Goal: Task Accomplishment & Management: Manage account settings

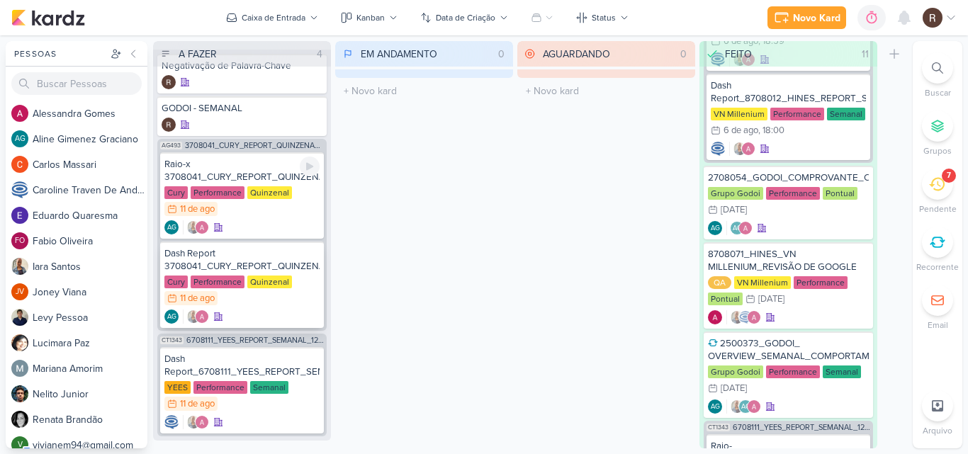
scroll to position [38, 0]
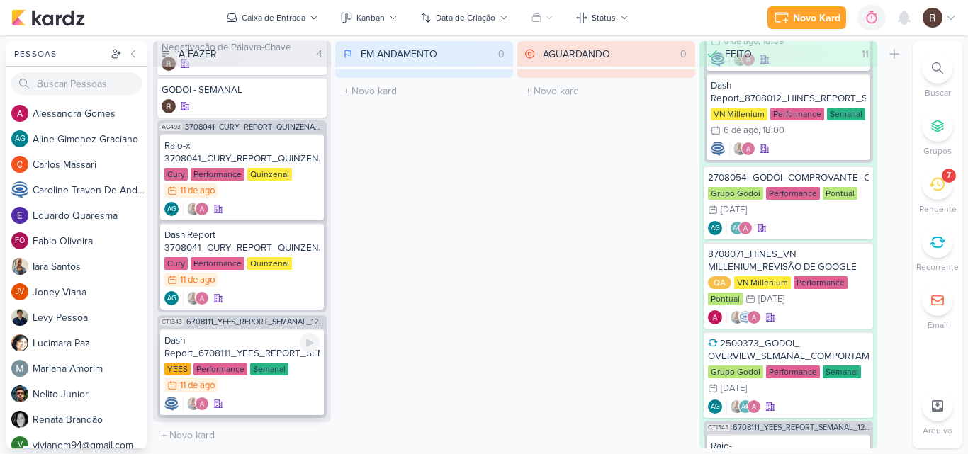
click at [269, 350] on div "Dash Report_6708111_YEES_REPORT_SEMANAL_12.08" at bounding box center [241, 346] width 155 height 25
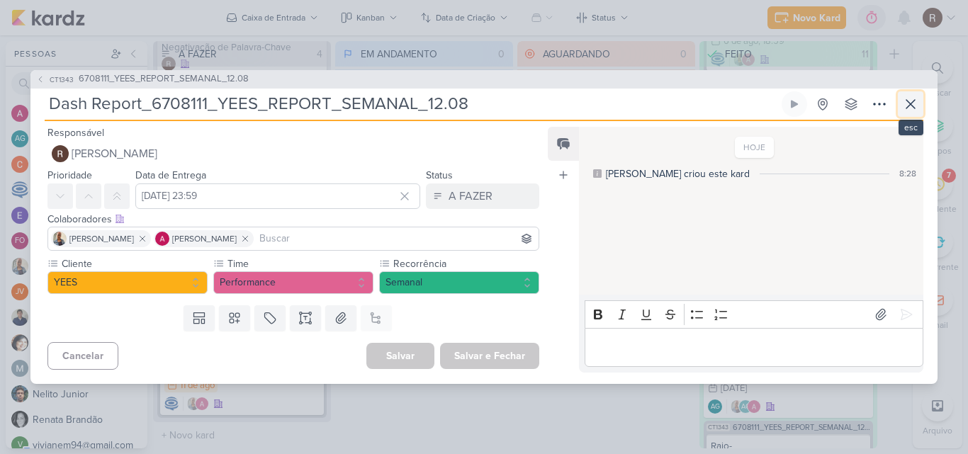
click at [914, 108] on icon at bounding box center [910, 104] width 17 height 17
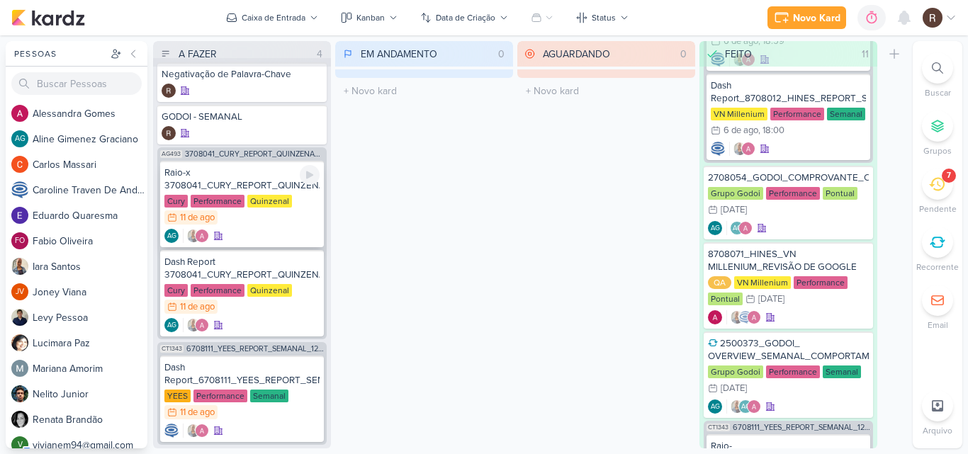
scroll to position [0, 0]
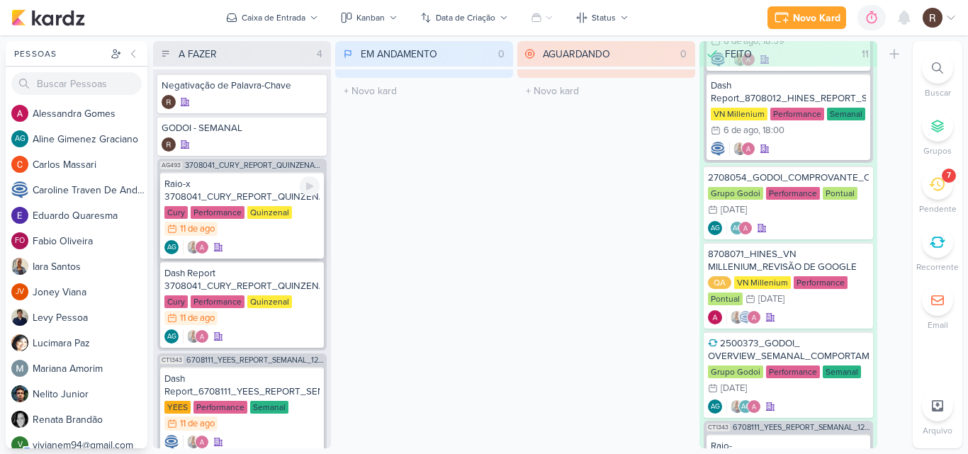
click at [258, 206] on div "Quinzenal" at bounding box center [269, 212] width 45 height 13
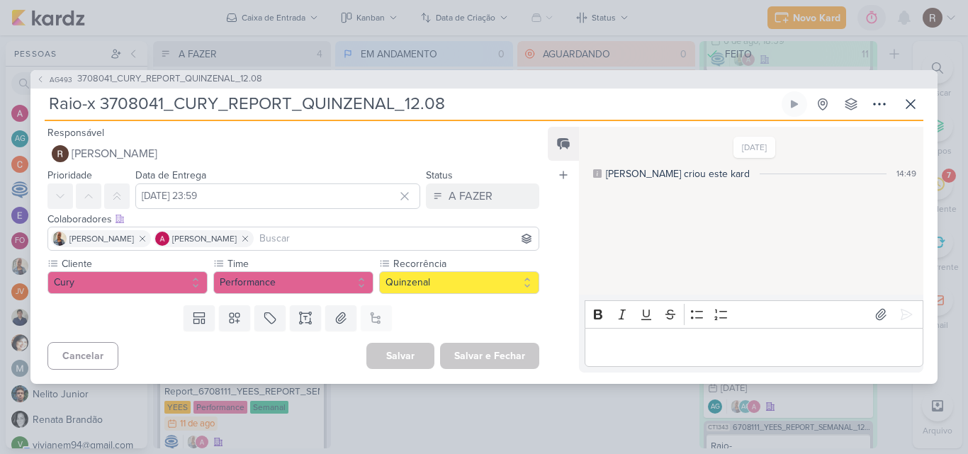
click at [474, 414] on div "AG493 3708041_CURY_REPORT_QUINZENAL_12.08 Raio-x 3708041_CURY_REPORT_QUINZENAL_…" at bounding box center [484, 227] width 968 height 454
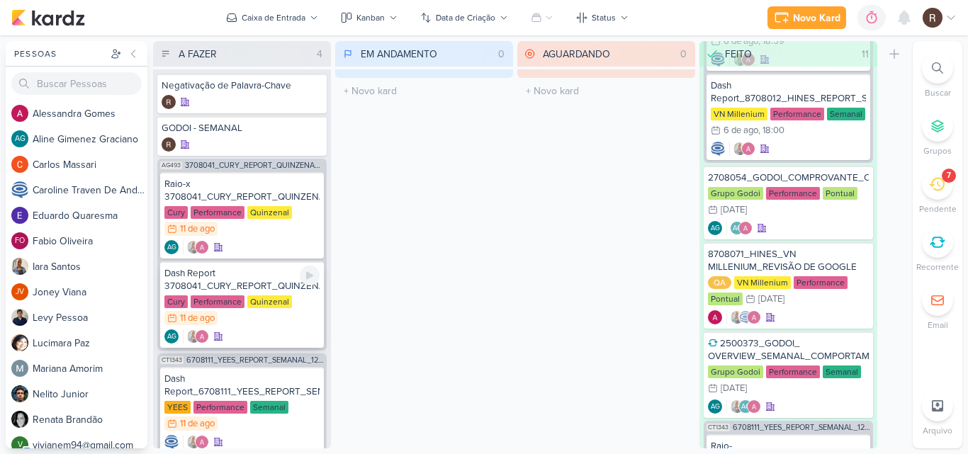
click at [247, 284] on div "Dash Report 3708041_CURY_REPORT_QUINZENAL_12.08" at bounding box center [241, 279] width 155 height 25
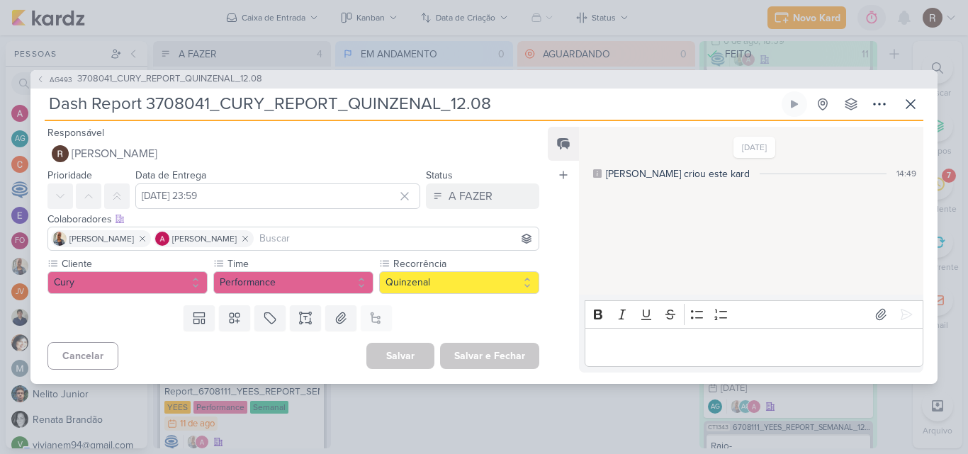
click at [381, 409] on div "AG493 3708041_CURY_REPORT_QUINZENAL_12.08 Dash Report 3708041_CURY_REPORT_QUINZ…" at bounding box center [484, 227] width 968 height 454
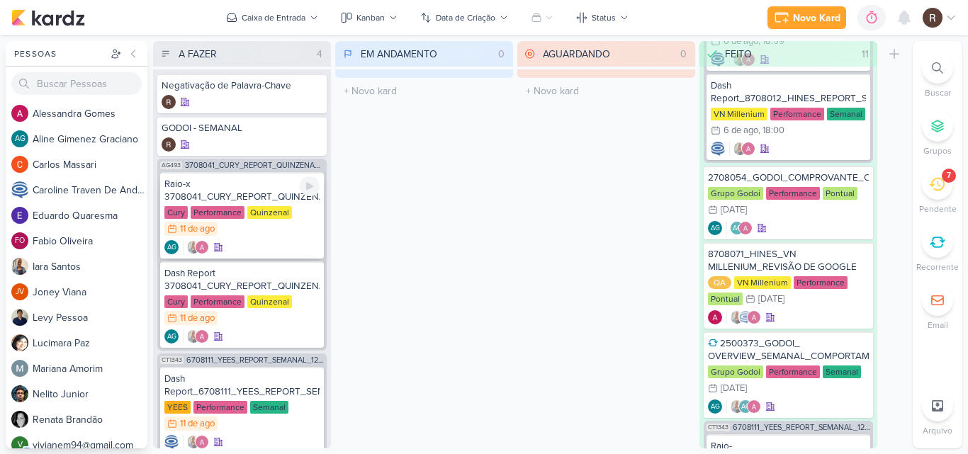
click at [247, 203] on div "Raio-x 3708041_CURY_REPORT_QUINZENAL_12.08 Cury Performance Quinzenal 11/8 [DAT…" at bounding box center [242, 215] width 164 height 86
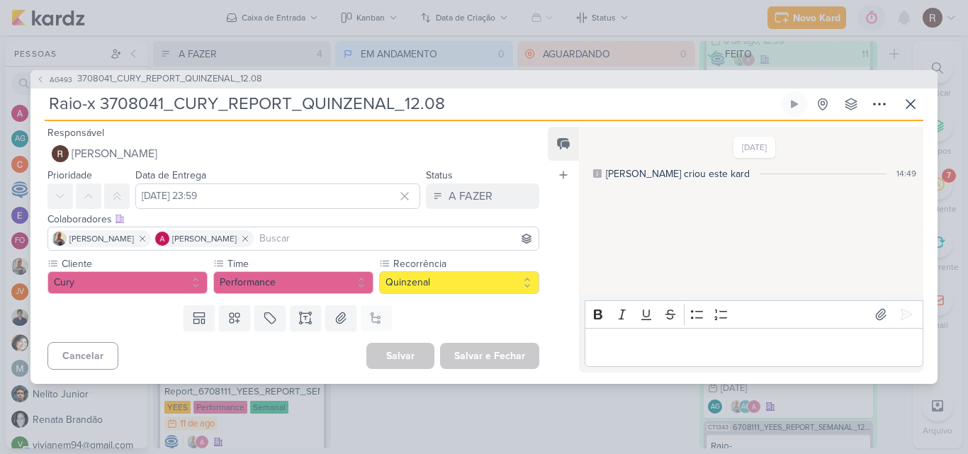
click at [433, 425] on div "AG493 3708041_CURY_REPORT_QUINZENAL_12.08 Raio-x 3708041_CURY_REPORT_QUINZENAL_…" at bounding box center [484, 227] width 968 height 454
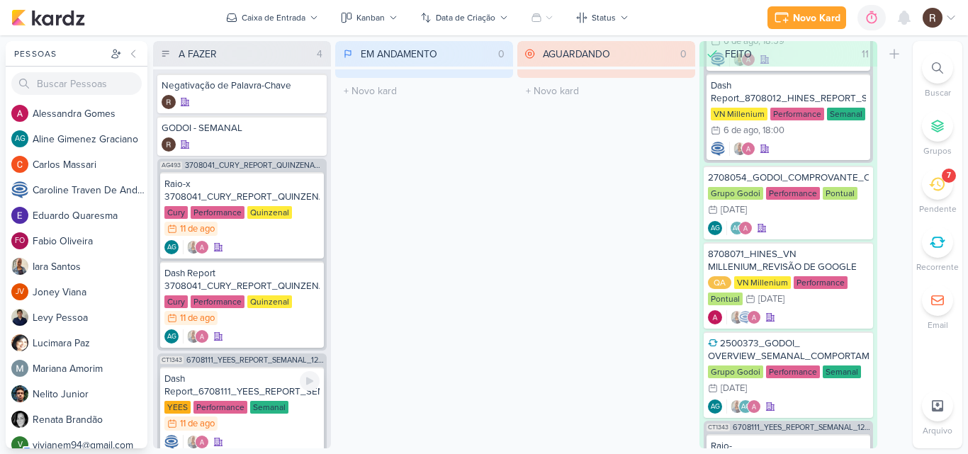
click at [254, 399] on div "Dash Report_6708111_YEES_REPORT_SEMANAL_12.08 [GEOGRAPHIC_DATA] Performance Sem…" at bounding box center [242, 410] width 164 height 86
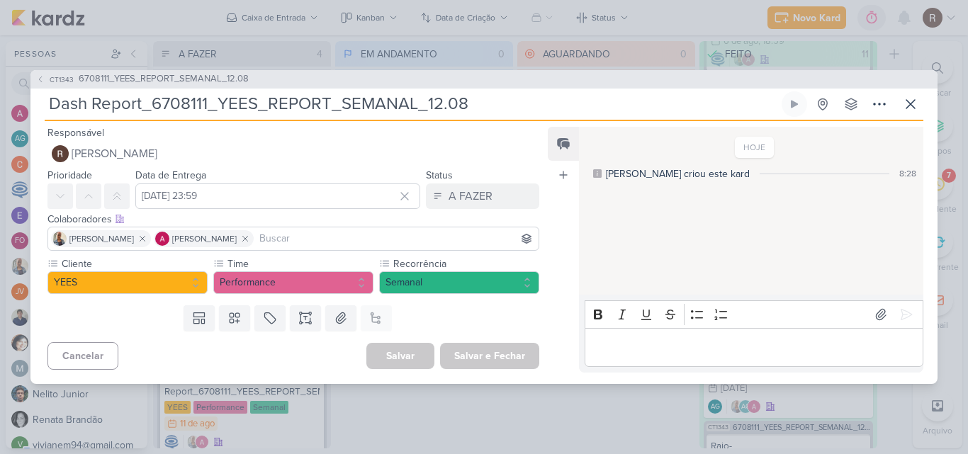
click at [442, 416] on div "CT1343 6708111_YEES_REPORT_SEMANAL_12.08 Dash Report_6708111_YEES_REPORT_SEMANA…" at bounding box center [484, 227] width 968 height 454
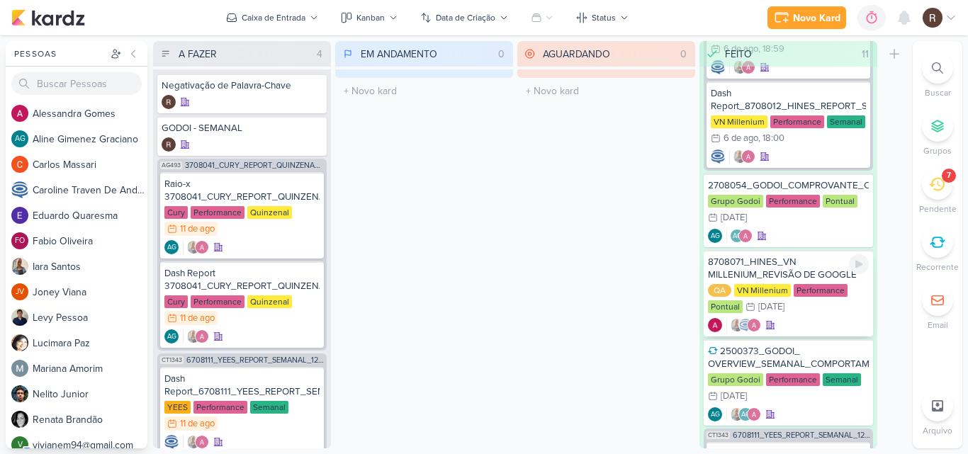
scroll to position [833, 0]
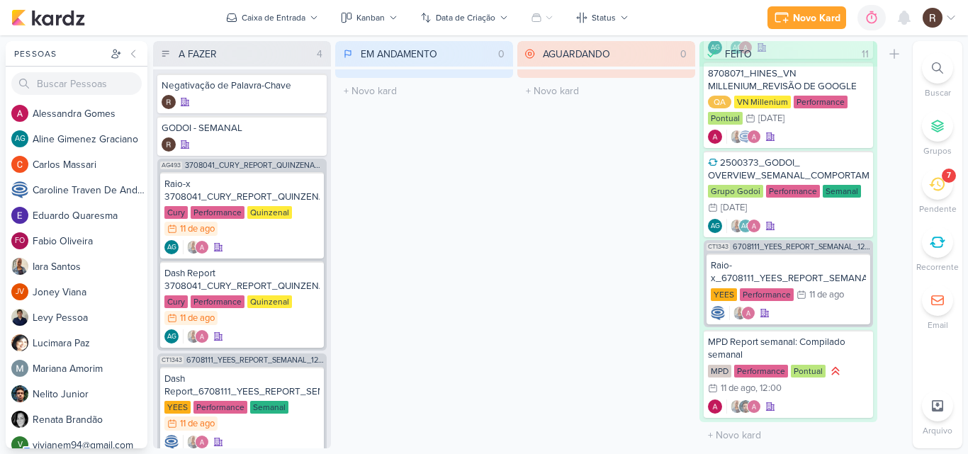
click at [509, 278] on div "EM ANDAMENTO 0 Mover Para Esquerda Mover Para Direita [GEOGRAPHIC_DATA] O títul…" at bounding box center [424, 244] width 178 height 407
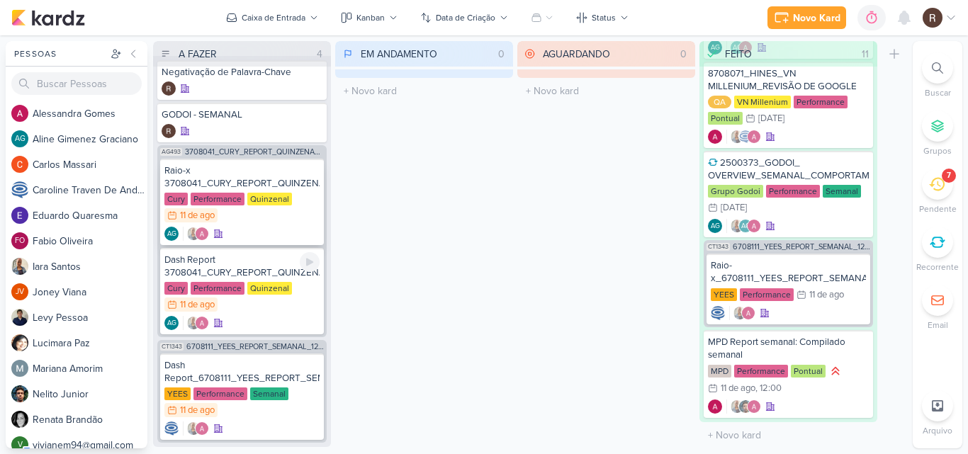
scroll to position [0, 0]
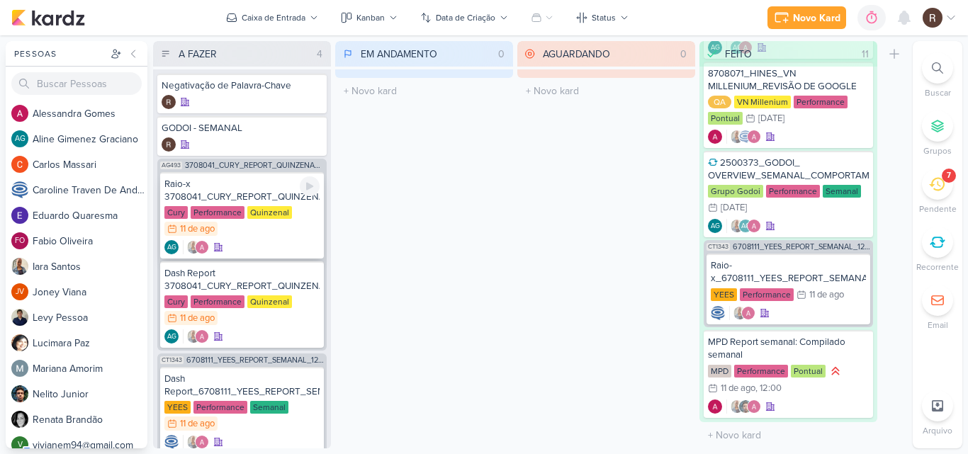
click at [290, 224] on div "Cury Performance Quinzenal 11/8 [DATE]" at bounding box center [241, 221] width 155 height 31
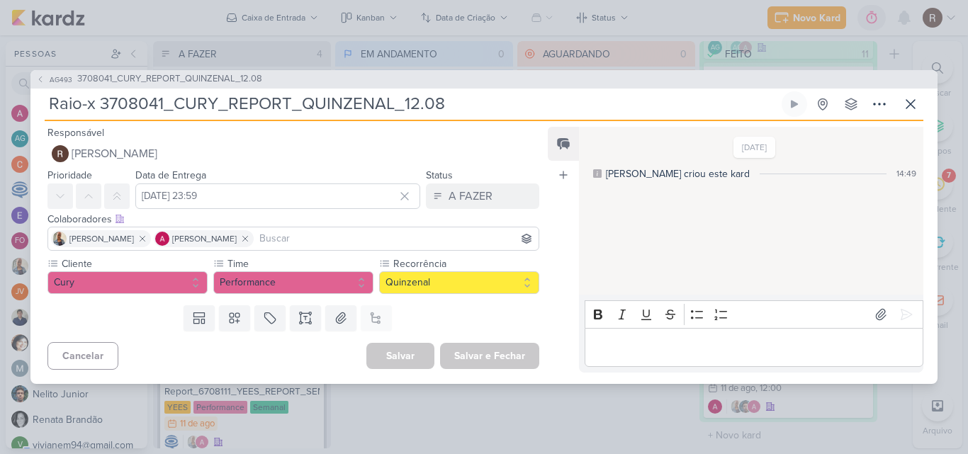
click at [640, 348] on p "Editor editing area: main" at bounding box center [753, 347] width 324 height 17
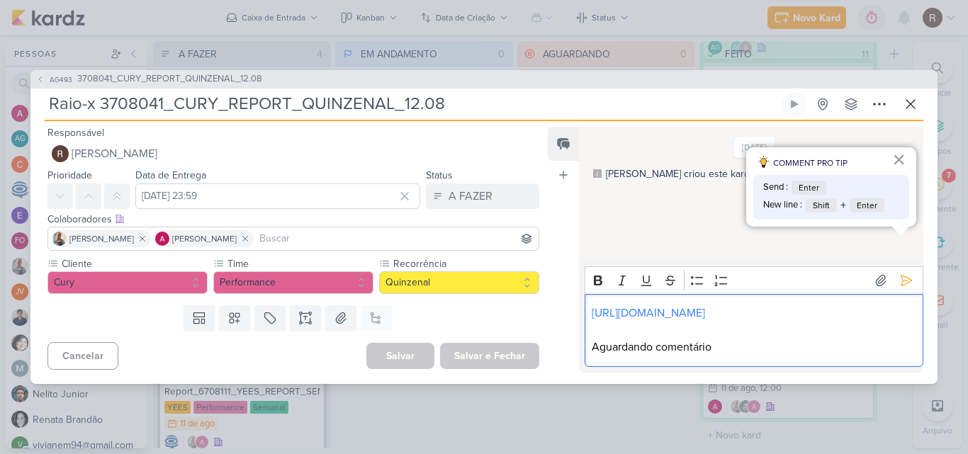
click at [736, 356] on div "[URL][DOMAIN_NAME] Aguardando comentário" at bounding box center [753, 330] width 339 height 73
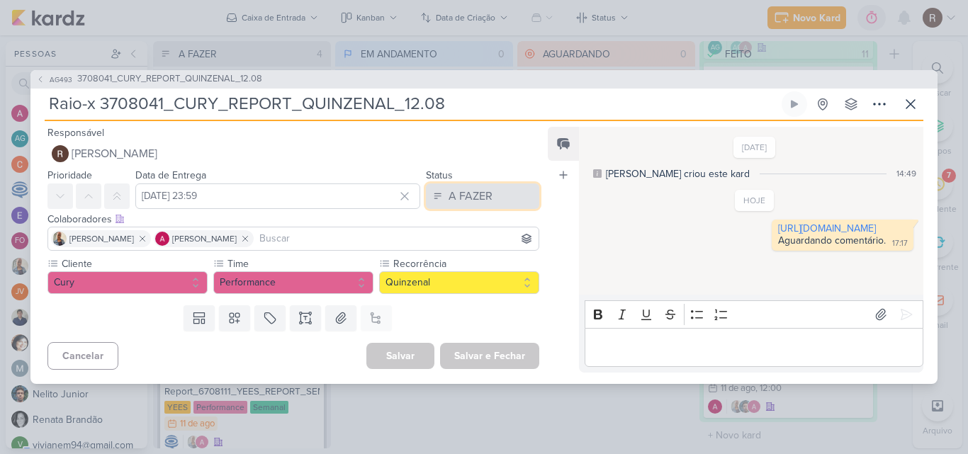
click at [471, 186] on button "A FAZER" at bounding box center [482, 195] width 113 height 25
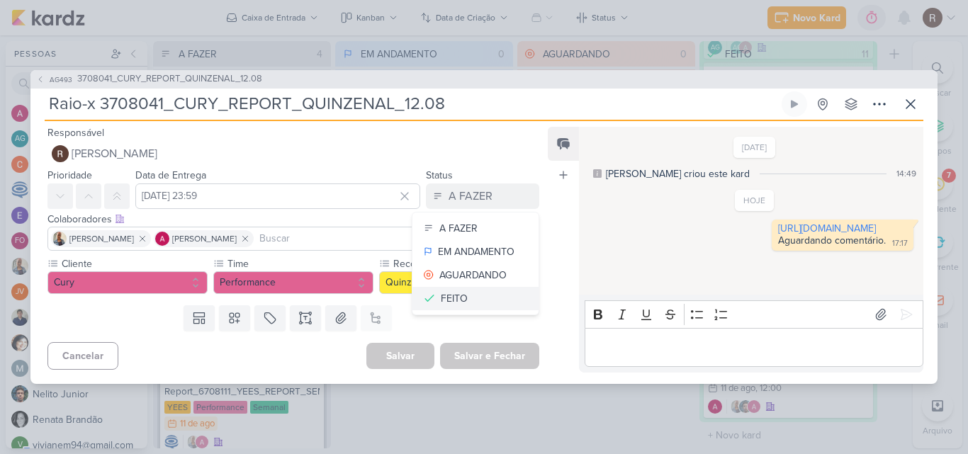
click at [453, 291] on div "FEITO" at bounding box center [454, 298] width 27 height 15
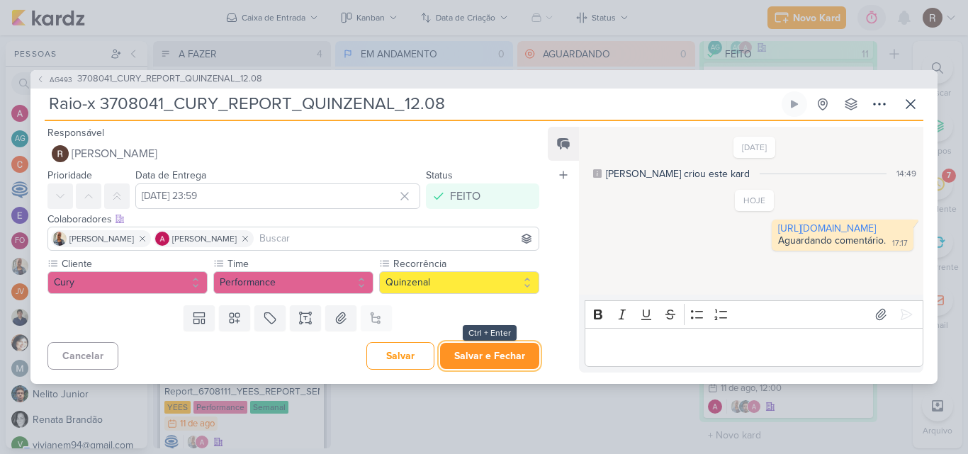
click at [489, 358] on button "Salvar e Fechar" at bounding box center [489, 356] width 99 height 26
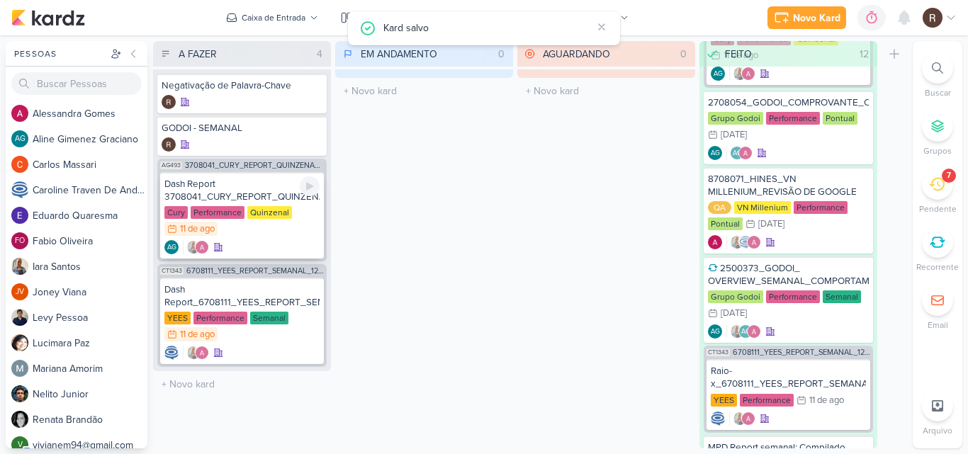
click at [242, 203] on div "Dash Report 3708041_CURY_REPORT_QUINZENAL_12.08 Cury Performance Quinzenal 11/8…" at bounding box center [242, 215] width 164 height 86
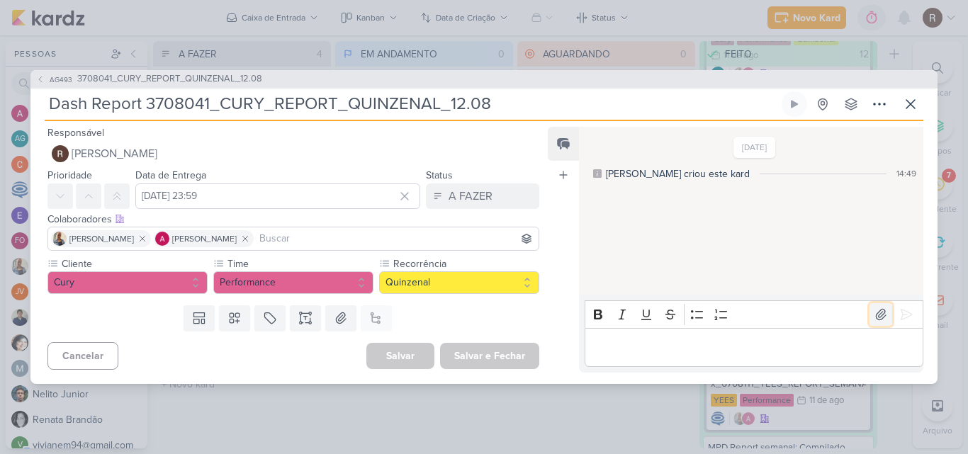
click at [878, 316] on icon at bounding box center [880, 314] width 14 height 14
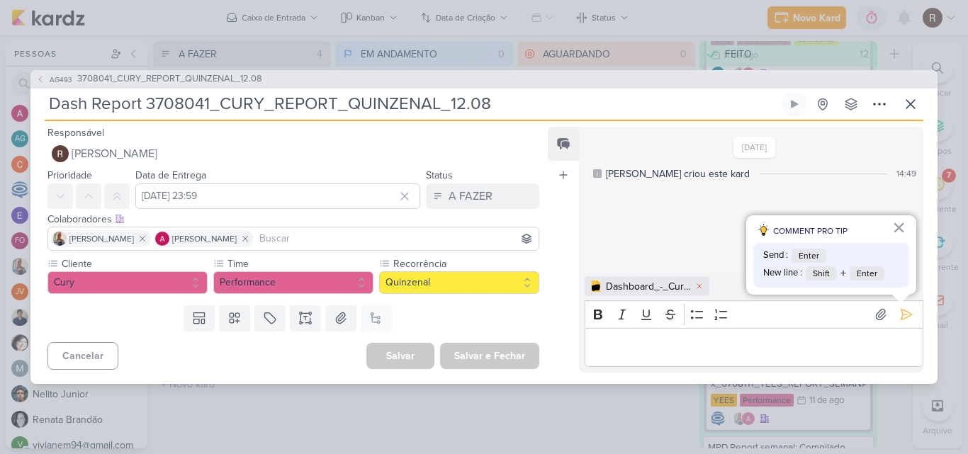
click at [650, 290] on div "Dashboard_-_Cury_-_Google_Ads (1).pdf" at bounding box center [648, 286] width 85 height 15
click at [656, 343] on p "Editor editing area: main" at bounding box center [753, 347] width 324 height 17
click at [902, 311] on icon at bounding box center [906, 314] width 14 height 14
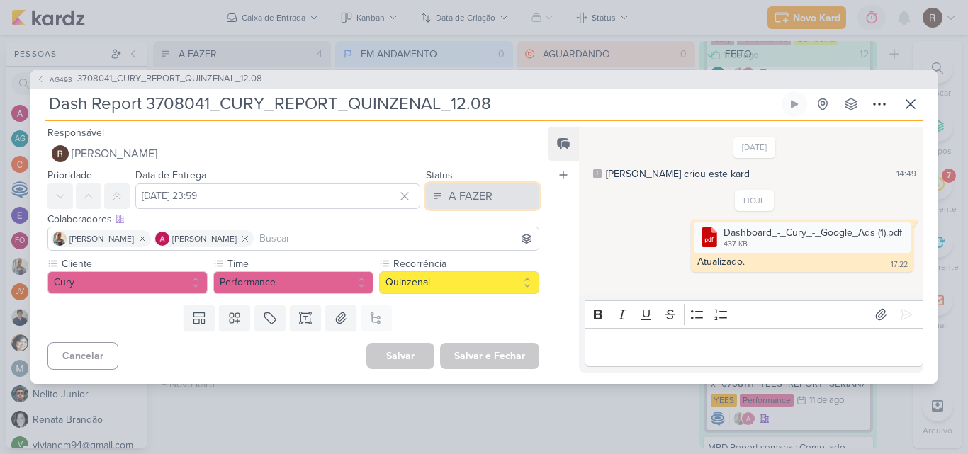
click at [456, 195] on div "A FAZER" at bounding box center [470, 196] width 44 height 17
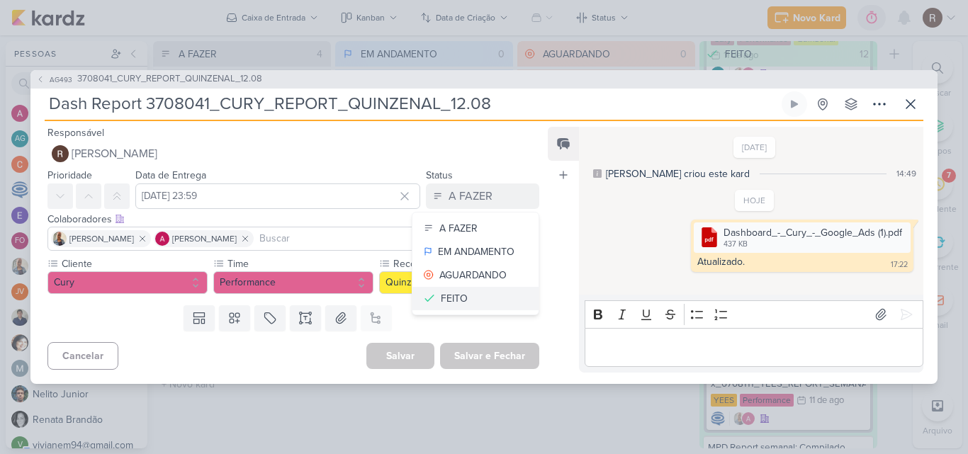
click at [458, 289] on button "FEITO" at bounding box center [475, 298] width 126 height 23
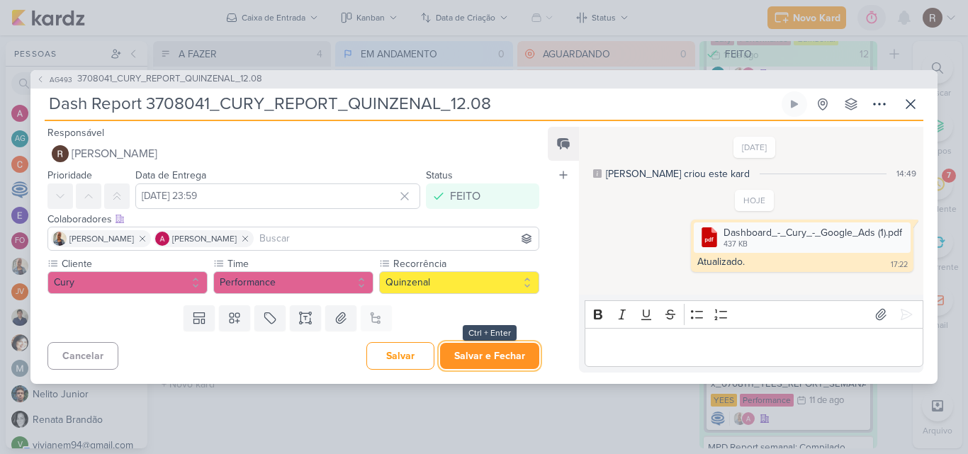
click at [482, 358] on button "Salvar e Fechar" at bounding box center [489, 356] width 99 height 26
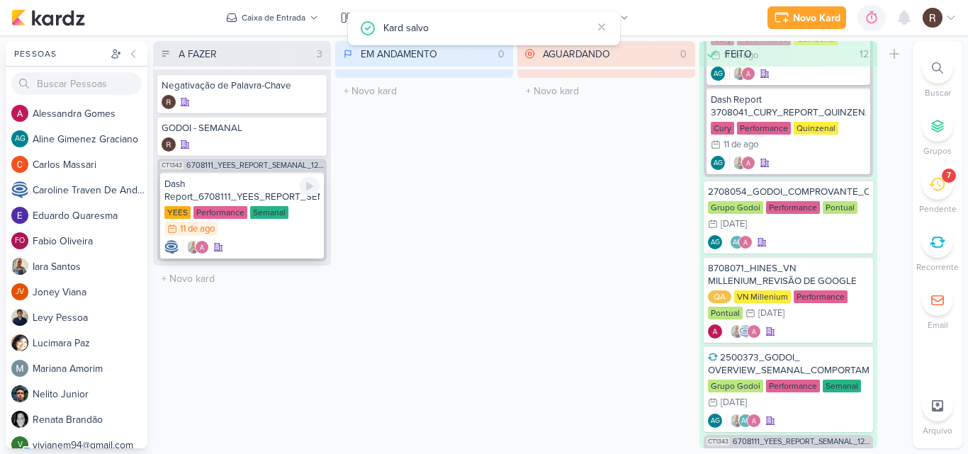
click at [267, 197] on div "Dash Report_6708111_YEES_REPORT_SEMANAL_12.08" at bounding box center [241, 190] width 155 height 25
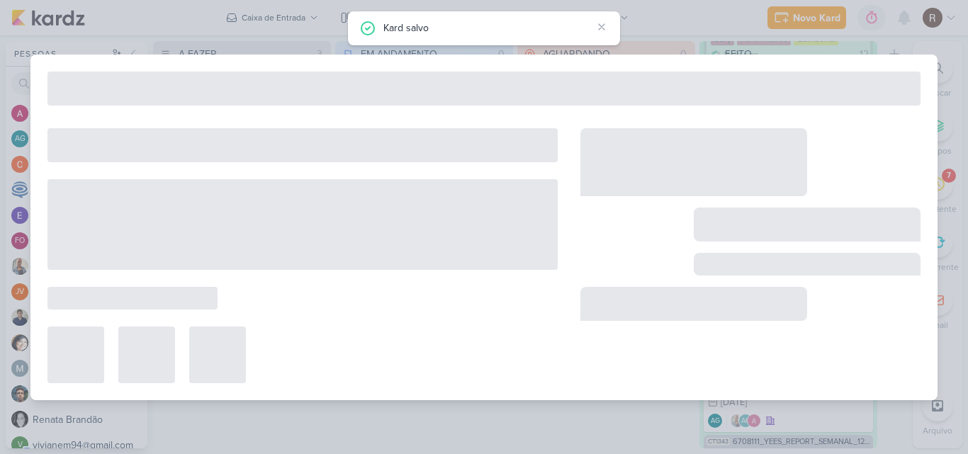
type input "Dash Report_6708111_YEES_REPORT_SEMANAL_12.08"
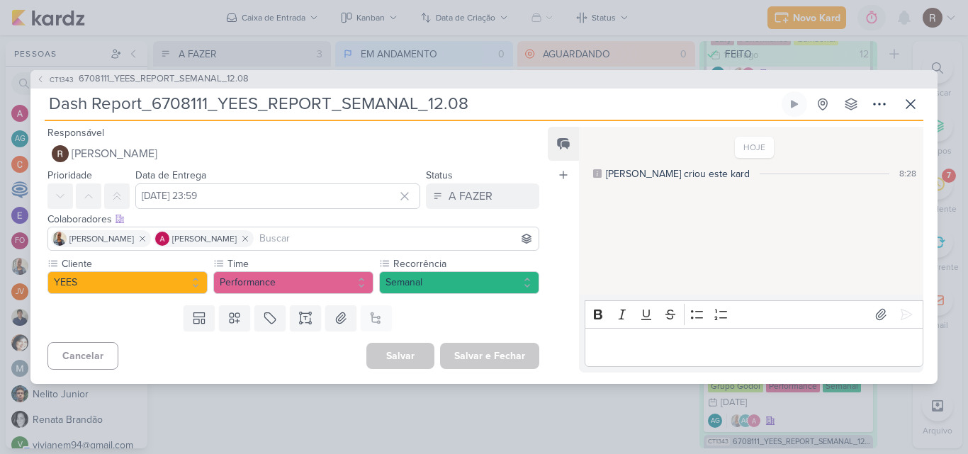
click at [572, 432] on div "CT1343 6708111_YEES_REPORT_SEMANAL_12.08 Dash Report_6708111_YEES_REPORT_SEMANA…" at bounding box center [484, 227] width 968 height 454
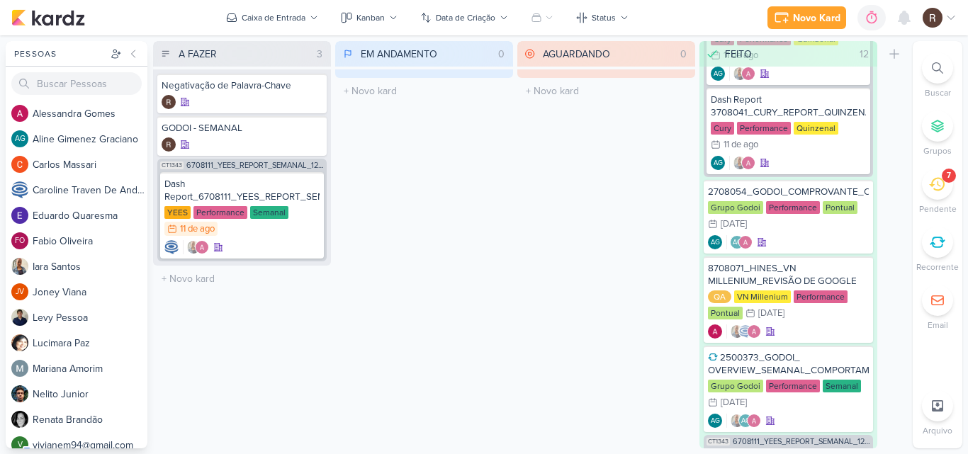
click at [937, 190] on icon at bounding box center [937, 184] width 16 height 13
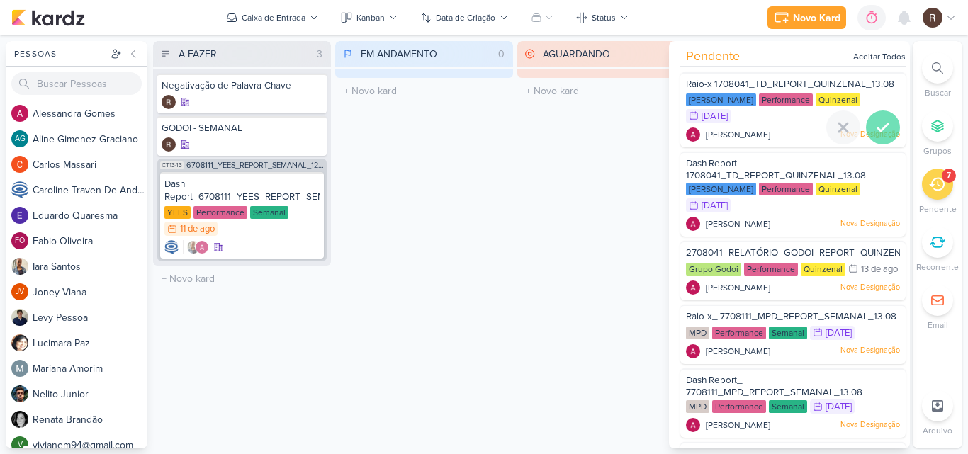
click at [879, 131] on icon at bounding box center [882, 127] width 17 height 17
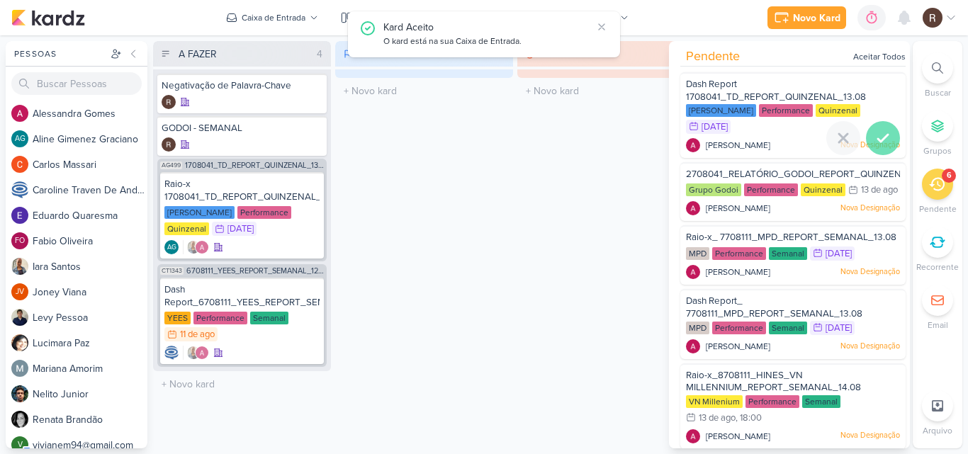
click at [880, 135] on icon at bounding box center [883, 138] width 10 height 7
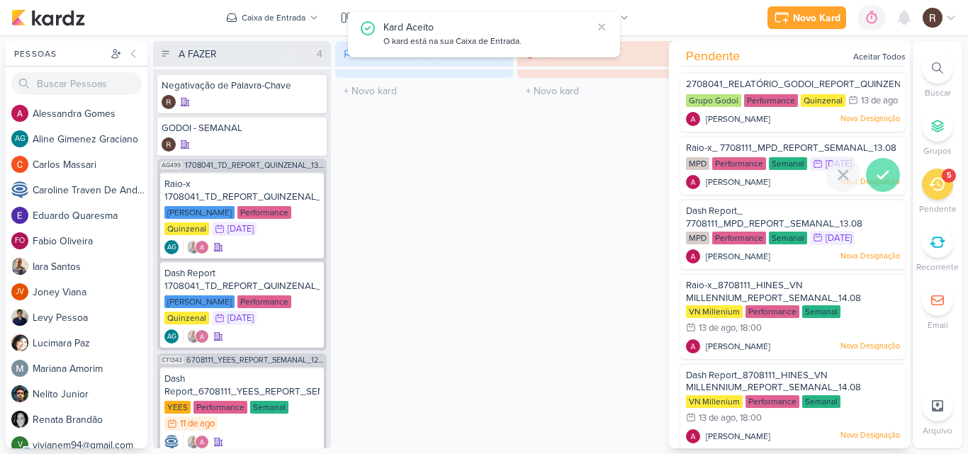
click at [877, 183] on icon at bounding box center [882, 174] width 17 height 17
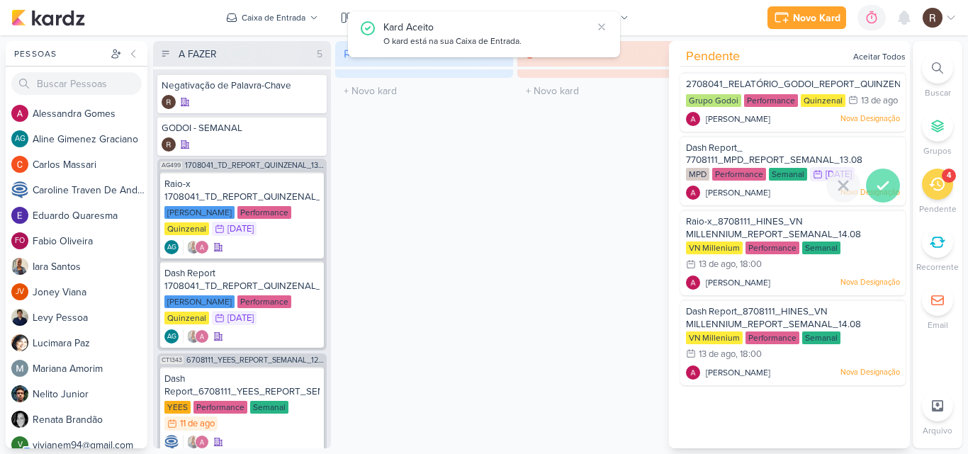
click at [879, 194] on icon at bounding box center [882, 185] width 17 height 17
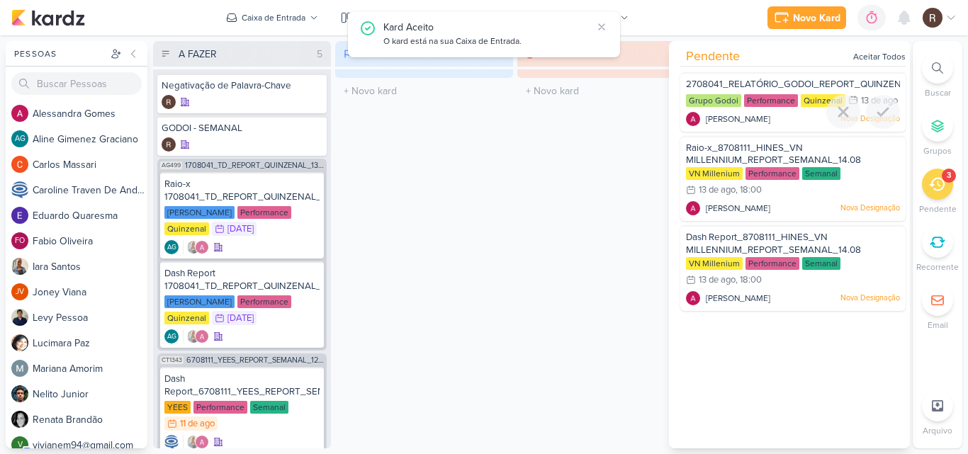
click at [753, 81] on span "2708041_RELATÓRIO_GODOI_REPORT_QUINZENAL_14.08" at bounding box center [813, 84] width 255 height 11
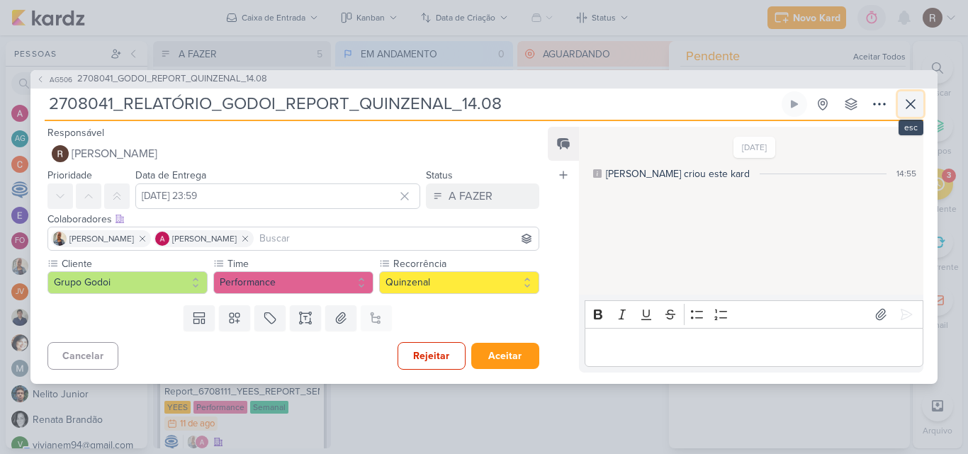
click at [907, 110] on icon at bounding box center [910, 104] width 17 height 17
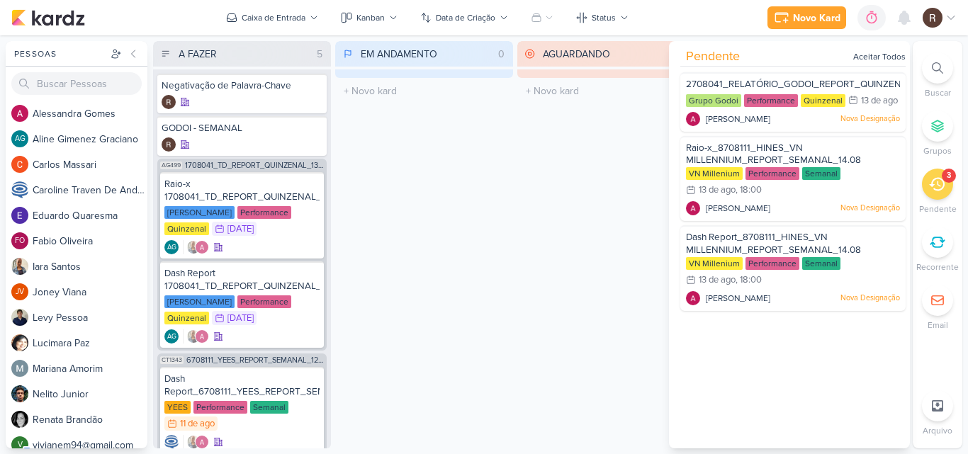
click at [518, 230] on div "AGUARDANDO 0 Mover Para Esquerda Mover Para Direita [GEOGRAPHIC_DATA] O título …" at bounding box center [606, 244] width 178 height 407
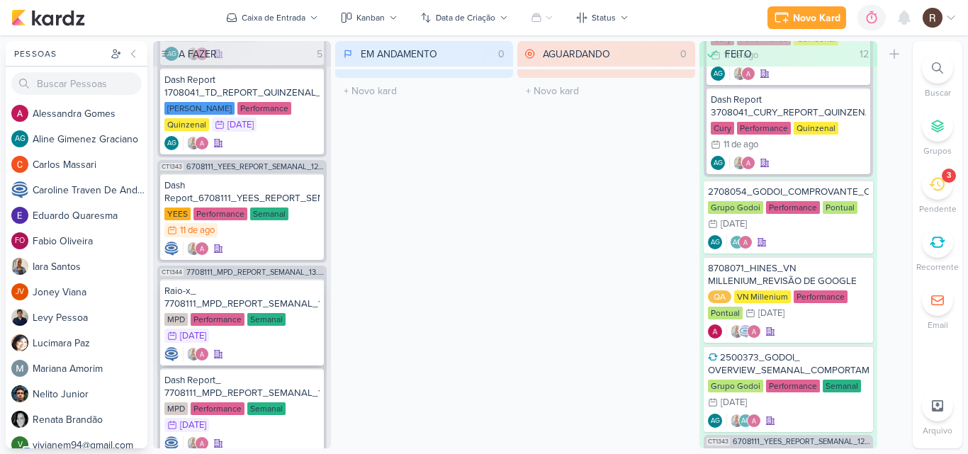
scroll to position [233, 0]
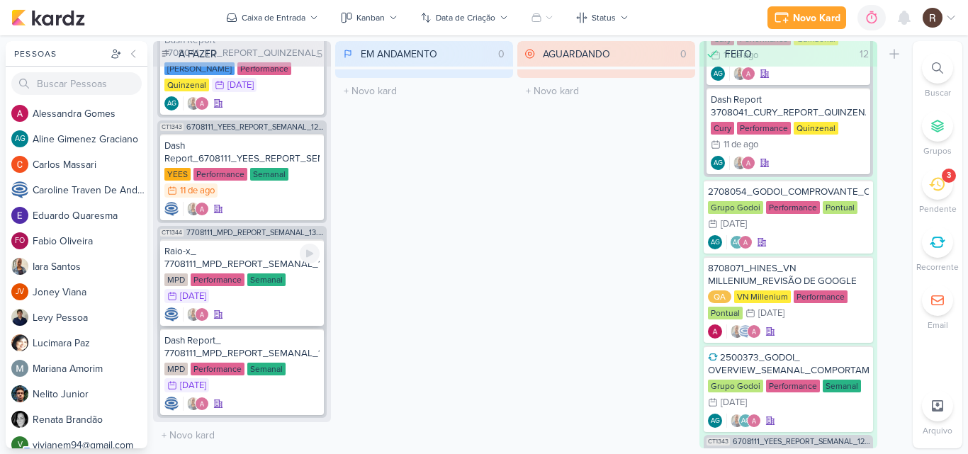
click at [268, 256] on div "Raio-x_ 7708111_MPD_REPORT_SEMANAL_13.08" at bounding box center [241, 257] width 155 height 25
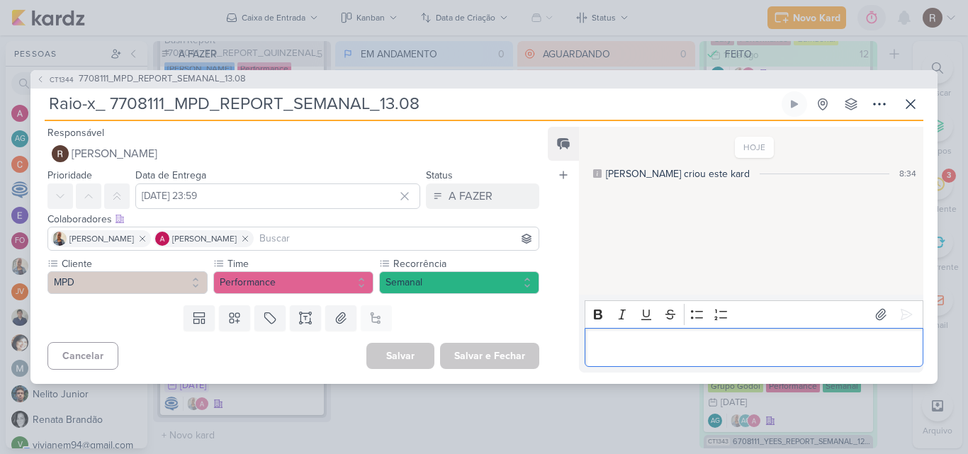
click at [662, 356] on div "Editor editing area: main" at bounding box center [753, 347] width 339 height 39
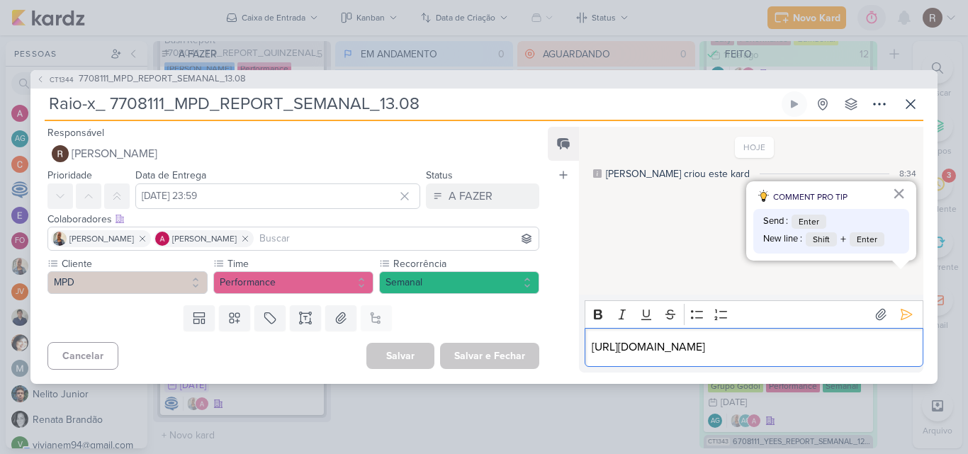
click at [669, 339] on p "[URL][DOMAIN_NAME]" at bounding box center [753, 347] width 324 height 17
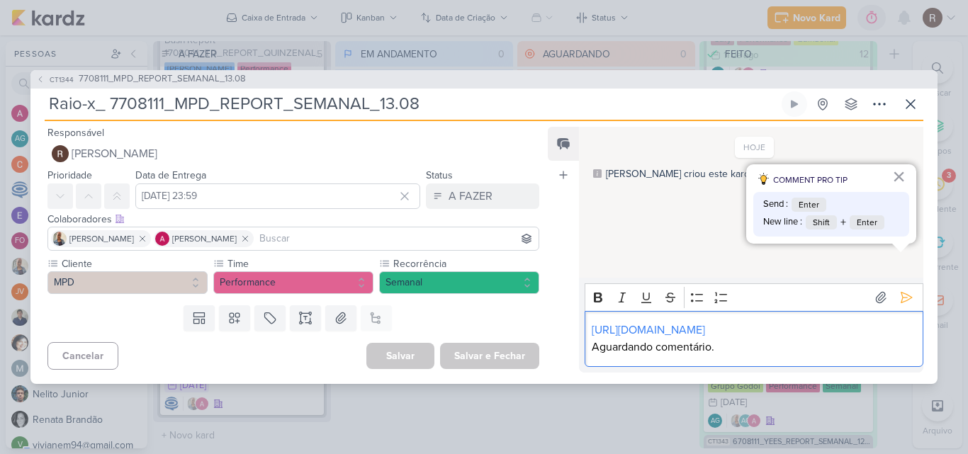
click at [764, 351] on p "Aguardando comentário." at bounding box center [753, 347] width 324 height 17
click at [899, 290] on icon at bounding box center [906, 297] width 14 height 14
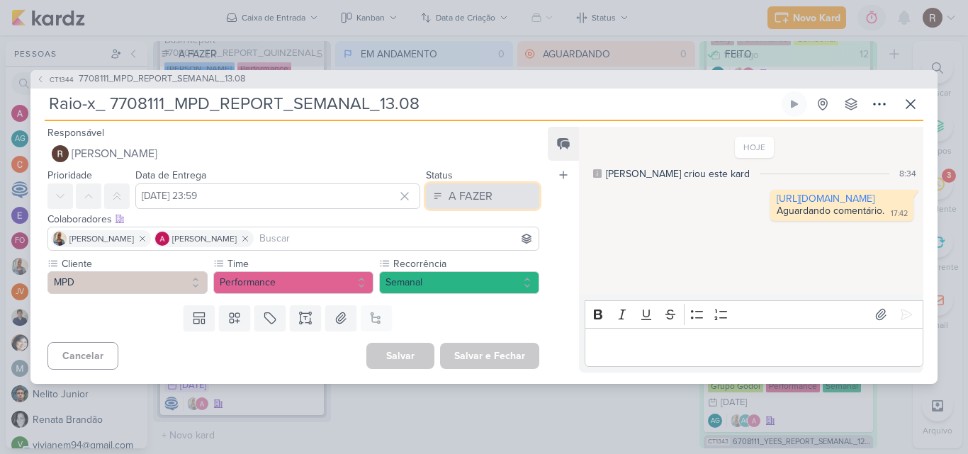
click at [482, 195] on div "A FAZER" at bounding box center [470, 196] width 44 height 17
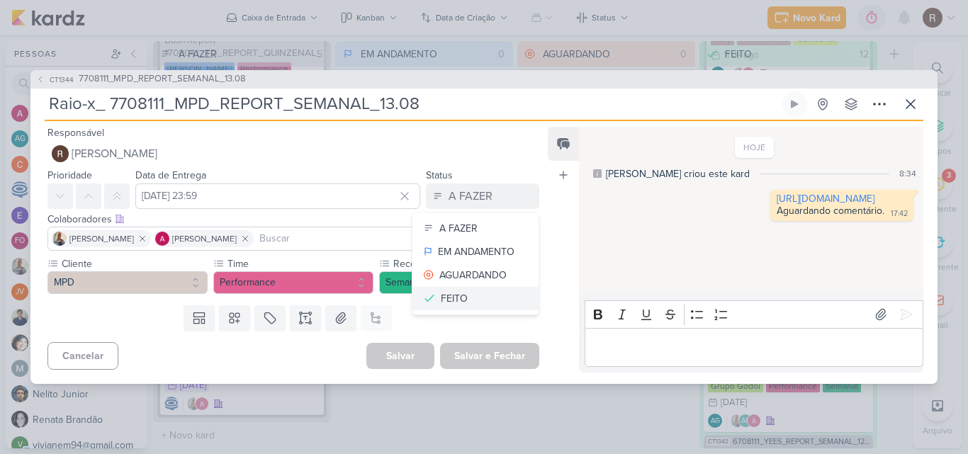
click at [463, 300] on button "FEITO" at bounding box center [475, 298] width 126 height 23
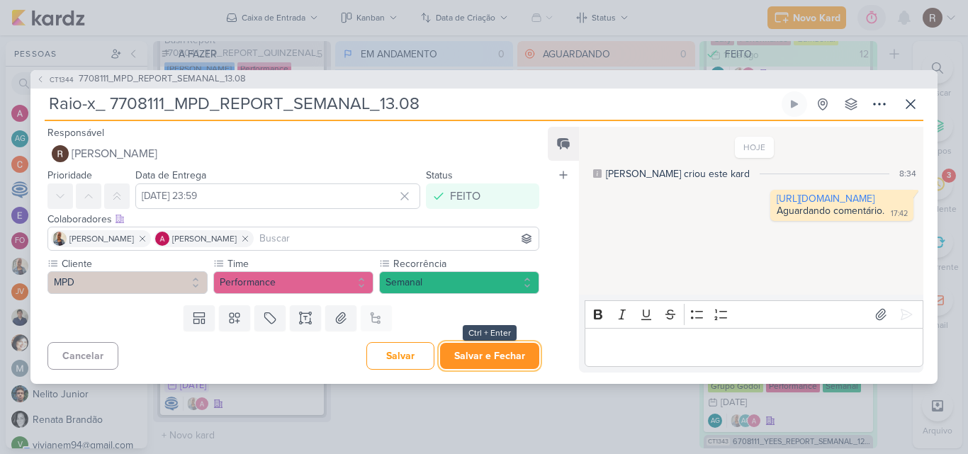
click at [491, 351] on button "Salvar e Fechar" at bounding box center [489, 356] width 99 height 26
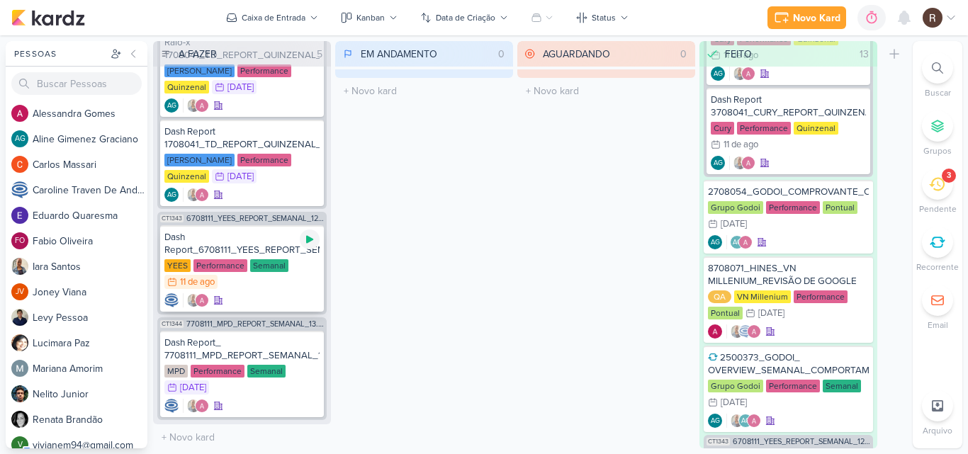
scroll to position [144, 0]
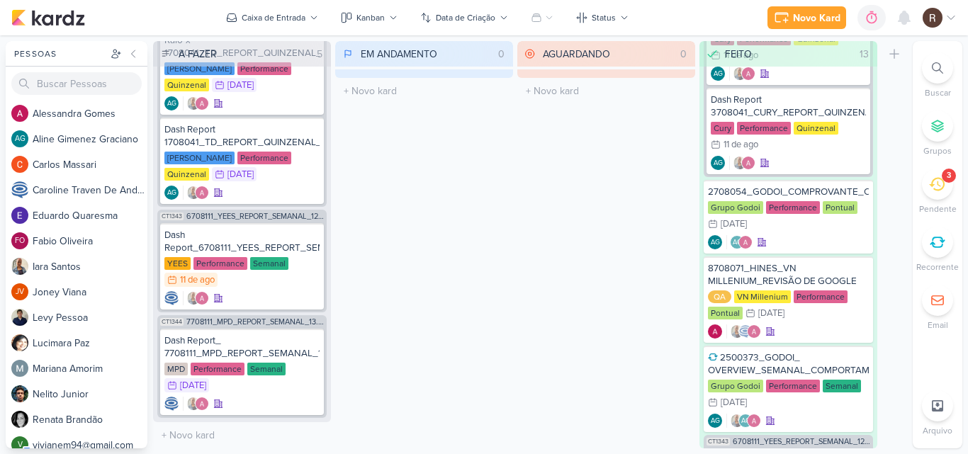
click at [945, 190] on div "3" at bounding box center [937, 184] width 31 height 31
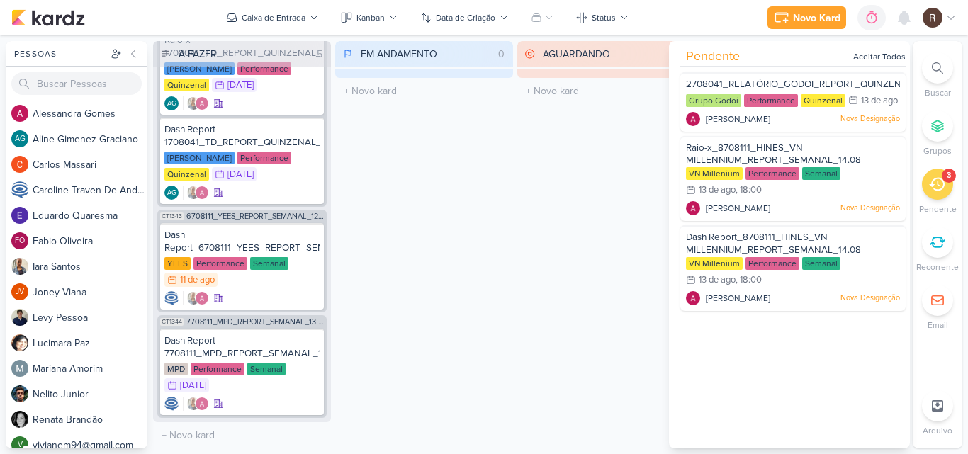
click at [563, 207] on div "AGUARDANDO 0 Mover Para Esquerda Mover Para Direita [GEOGRAPHIC_DATA] O título …" at bounding box center [606, 244] width 178 height 407
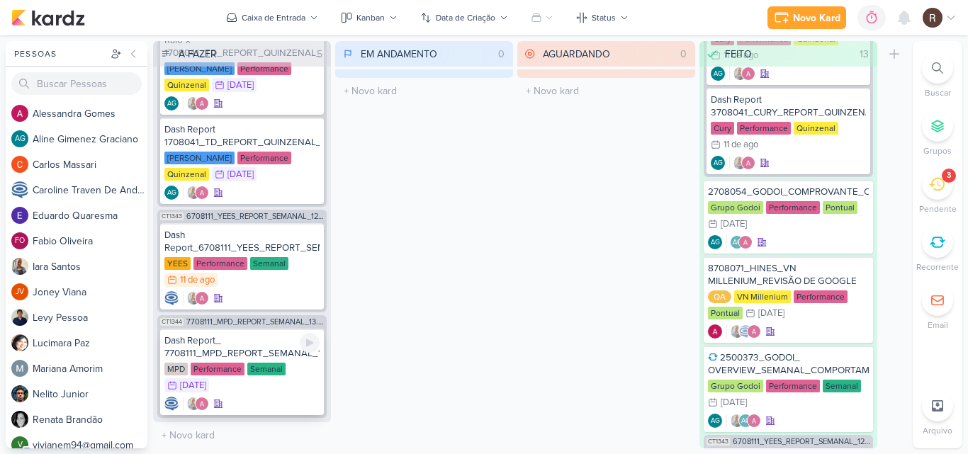
click at [265, 344] on div "Dash Report_ 7708111_MPD_REPORT_SEMANAL_13.08" at bounding box center [241, 346] width 155 height 25
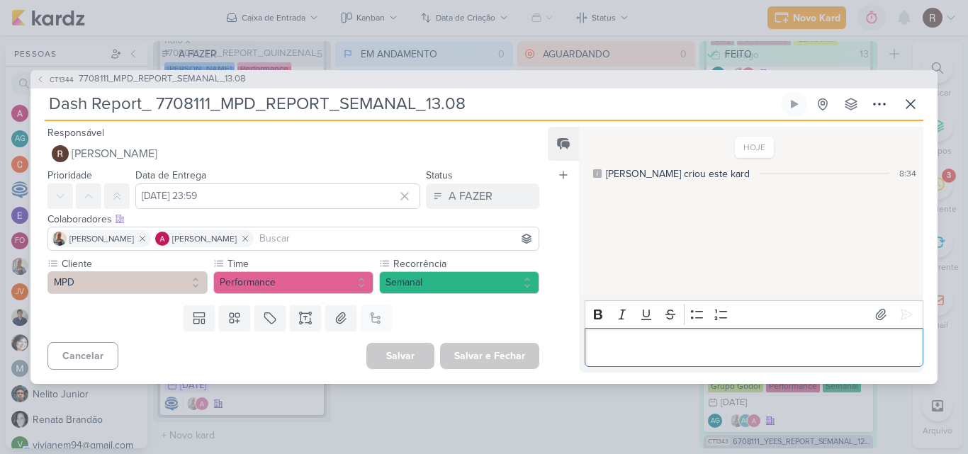
click at [662, 349] on p "Editor editing area: main" at bounding box center [753, 347] width 324 height 17
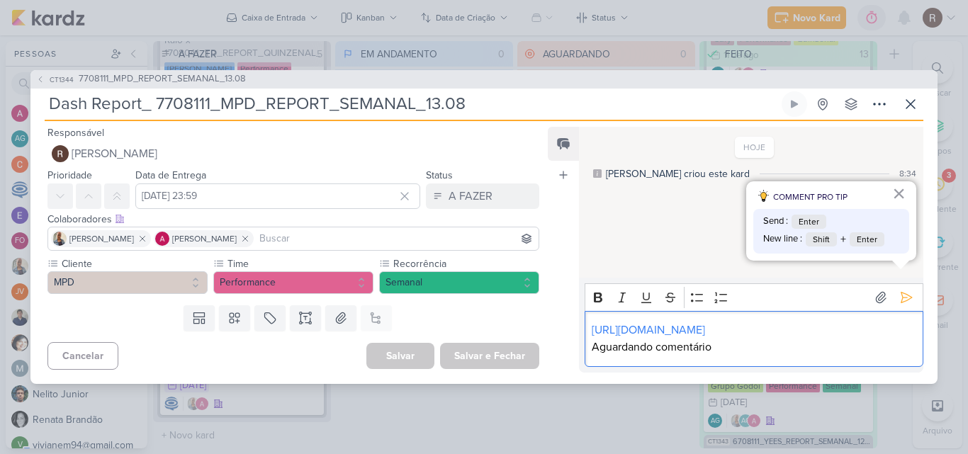
click at [725, 343] on p "Aguardando comentário" at bounding box center [753, 347] width 324 height 17
click at [900, 290] on icon at bounding box center [906, 297] width 14 height 14
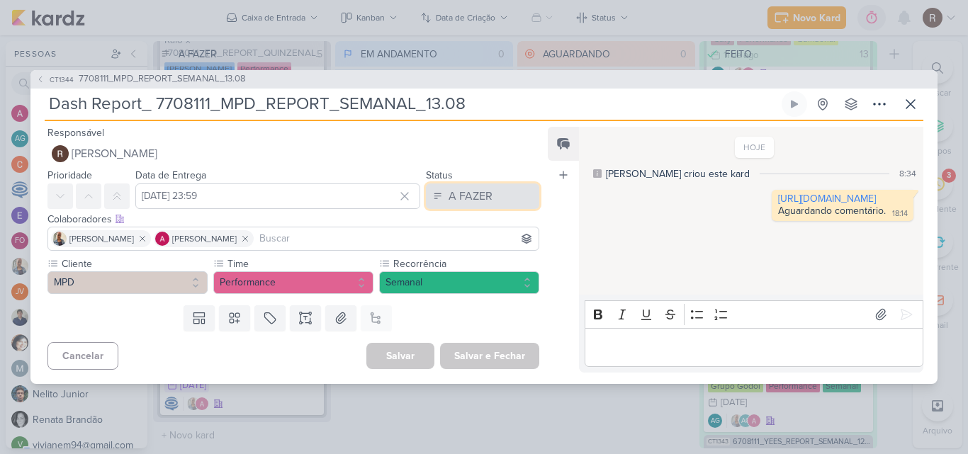
click at [484, 203] on div "A FAZER" at bounding box center [470, 196] width 44 height 17
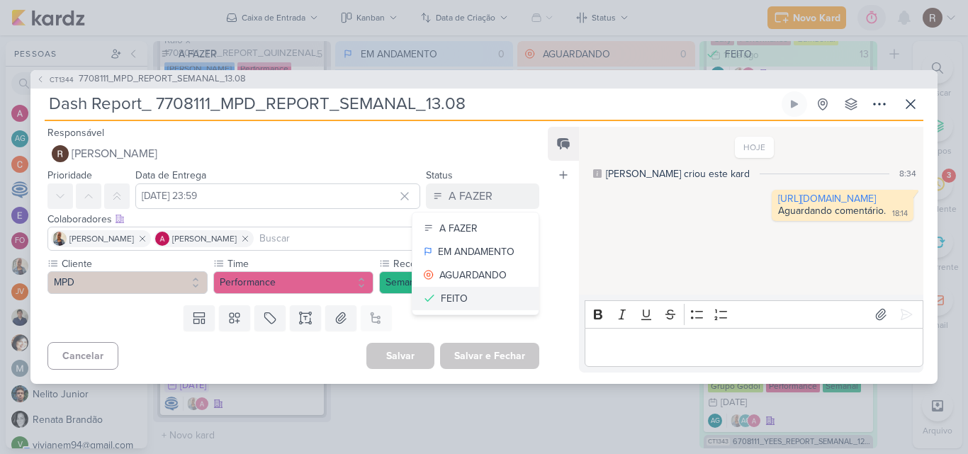
click at [455, 296] on div "FEITO" at bounding box center [454, 298] width 27 height 15
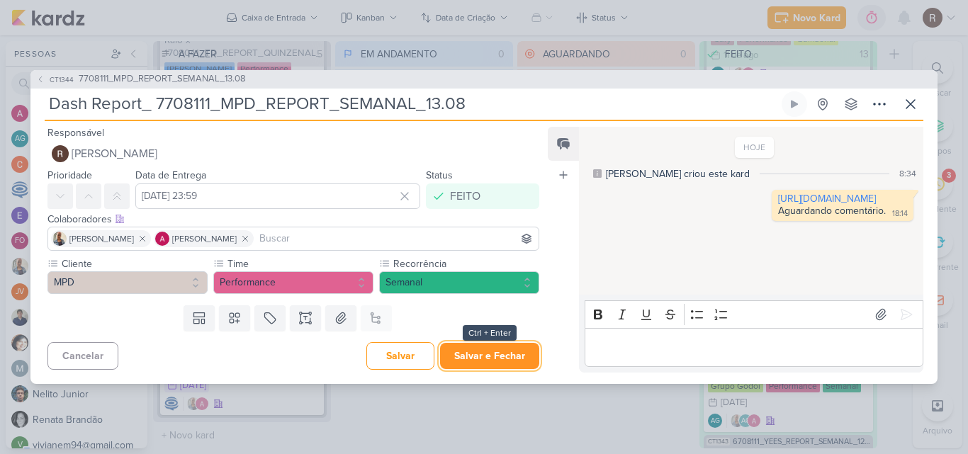
click at [500, 357] on button "Salvar e Fechar" at bounding box center [489, 356] width 99 height 26
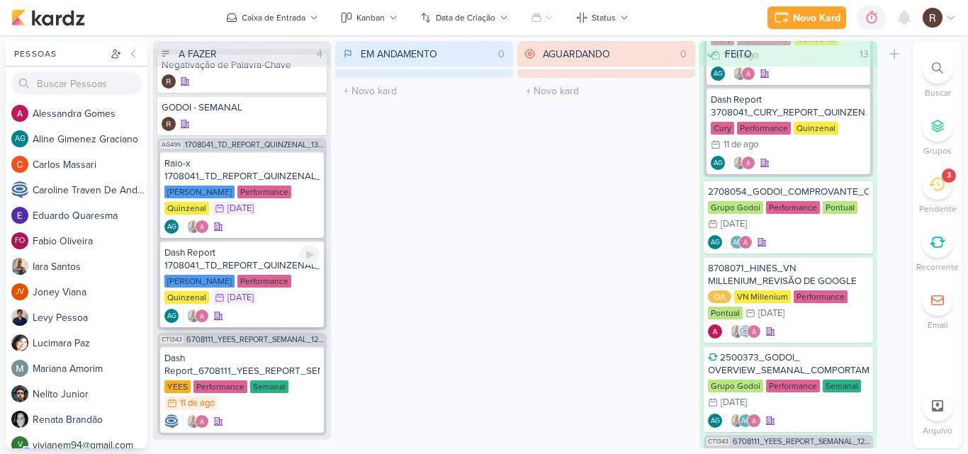
scroll to position [38, 0]
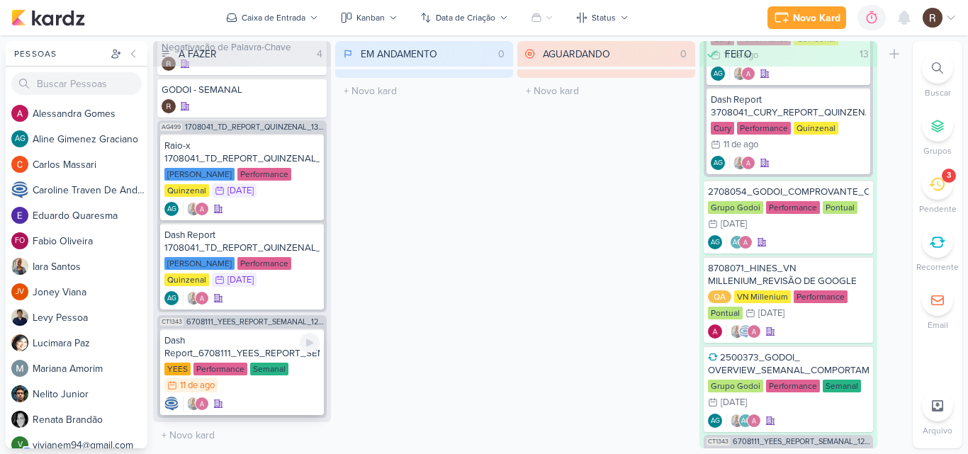
click at [253, 354] on div "Dash Report_6708111_YEES_REPORT_SEMANAL_12.08" at bounding box center [241, 346] width 155 height 25
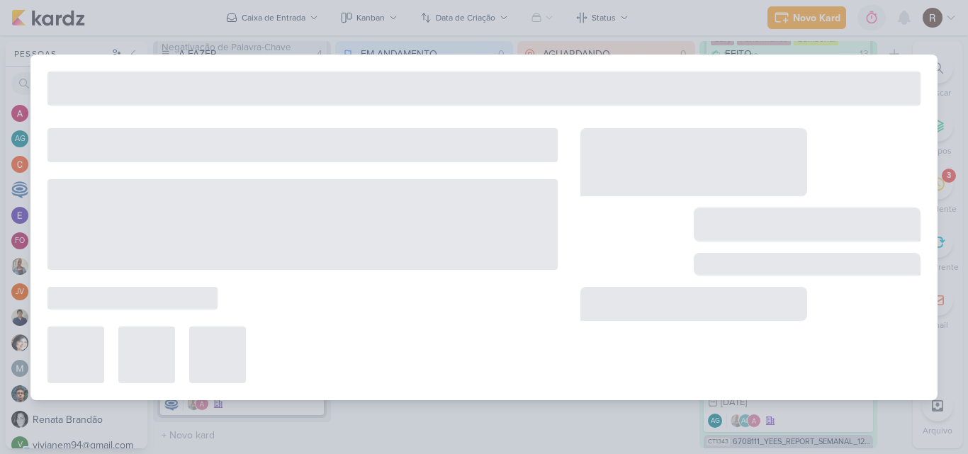
type input "Dash Report_6708111_YEES_REPORT_SEMANAL_12.08"
type input "[DATE] 23:59"
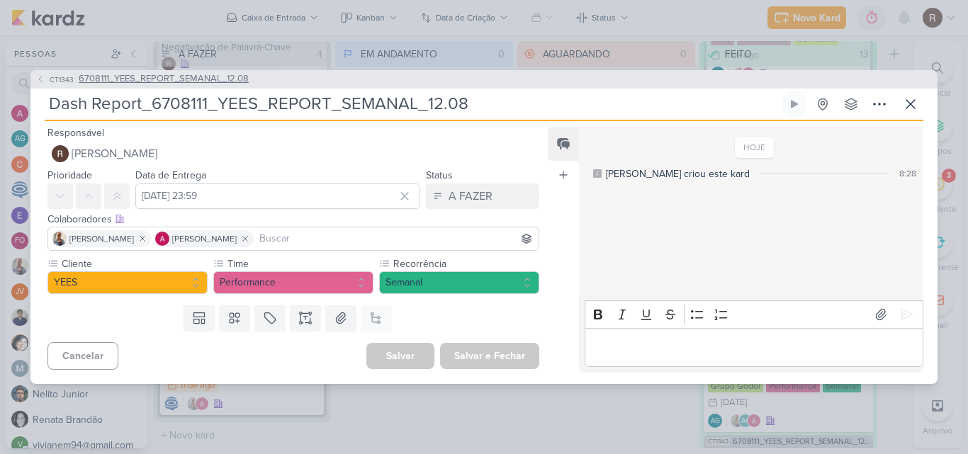
click at [222, 76] on span "6708111_YEES_REPORT_SEMANAL_12.08" at bounding box center [164, 79] width 170 height 14
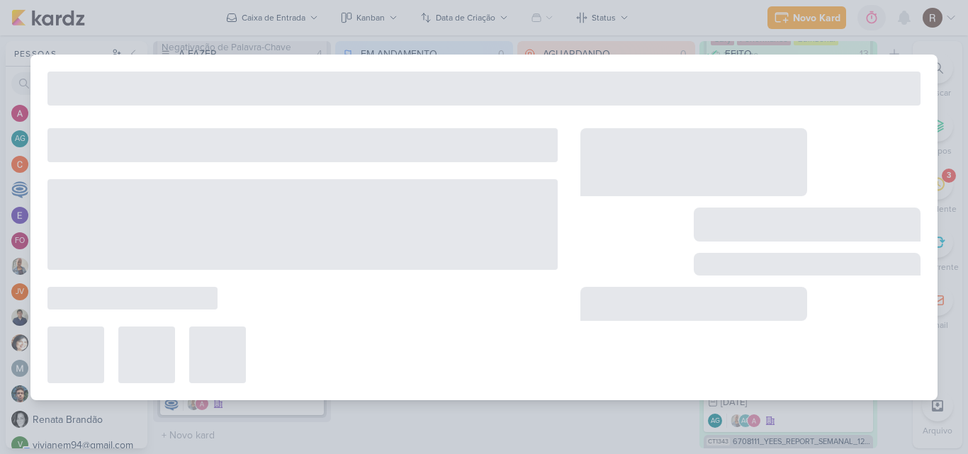
type input "6708111_YEES_REPORT_SEMANAL_12.08"
type input "[DATE] 23:59"
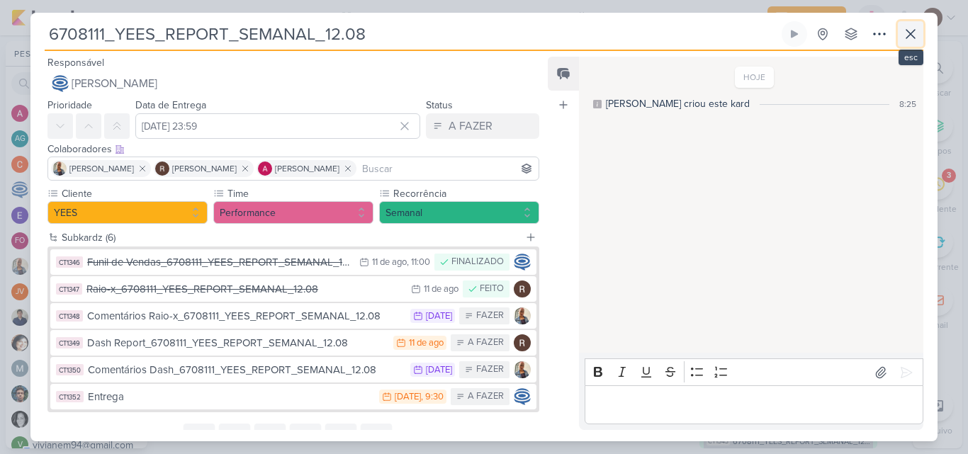
click at [916, 38] on icon at bounding box center [910, 33] width 17 height 17
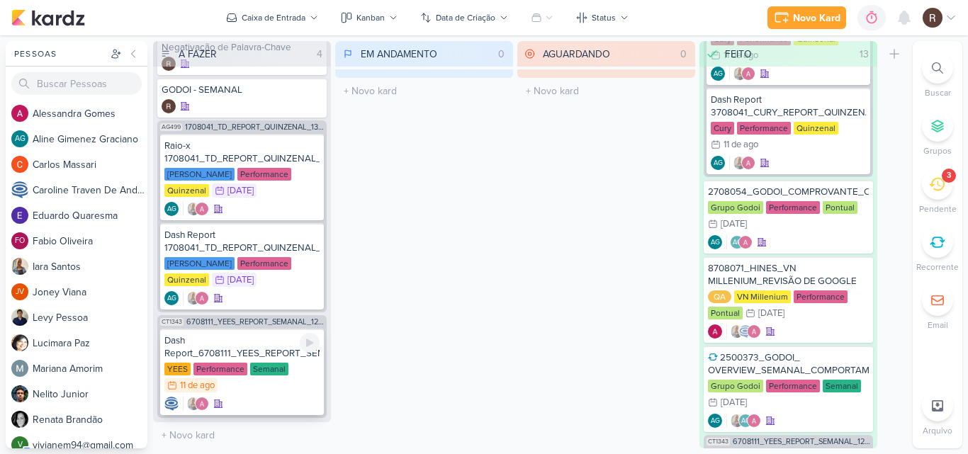
click at [252, 353] on div "Dash Report_6708111_YEES_REPORT_SEMANAL_12.08" at bounding box center [241, 346] width 155 height 25
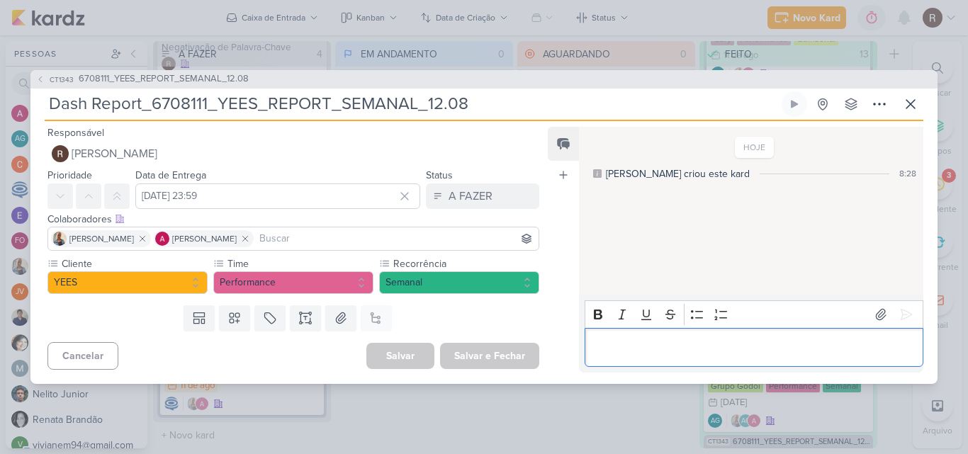
click at [718, 347] on p "Editor editing area: main" at bounding box center [753, 347] width 324 height 17
click at [671, 345] on p "Editor editing area: main" at bounding box center [753, 347] width 324 height 17
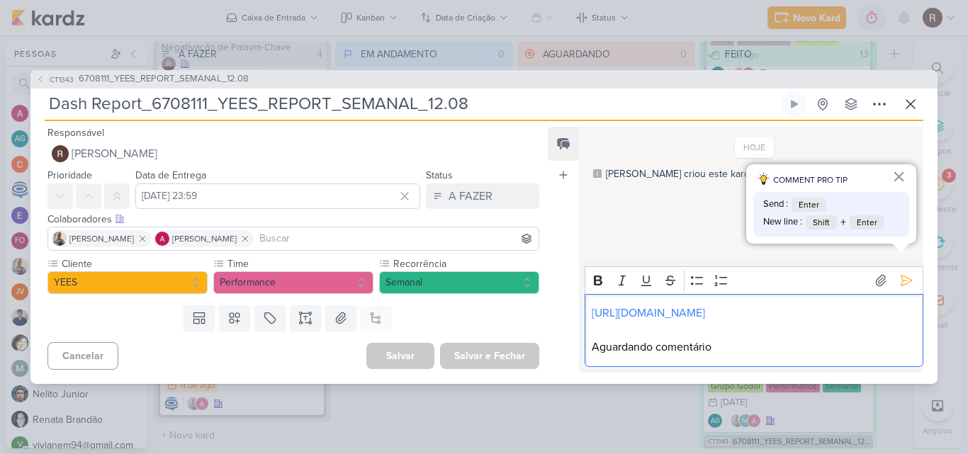
click at [754, 346] on p "Aguardando comentário" at bounding box center [753, 347] width 324 height 17
click at [903, 273] on icon at bounding box center [906, 280] width 14 height 14
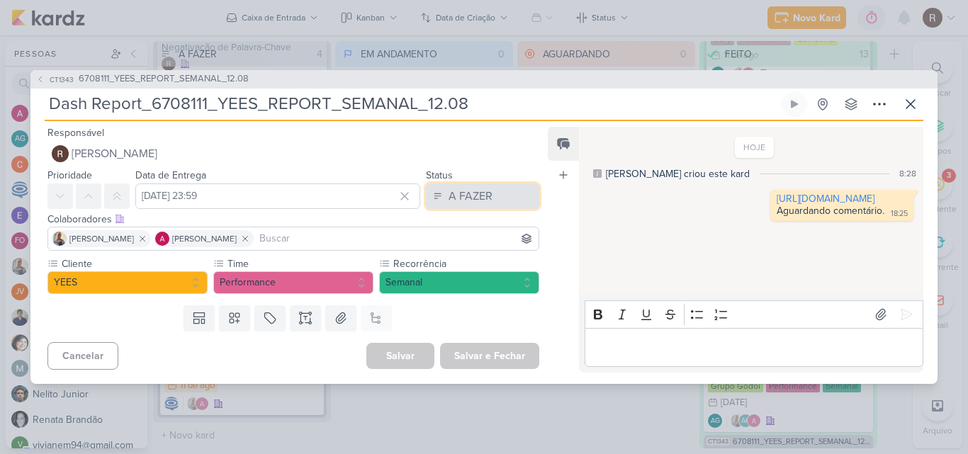
click at [469, 190] on div "A FAZER" at bounding box center [470, 196] width 44 height 17
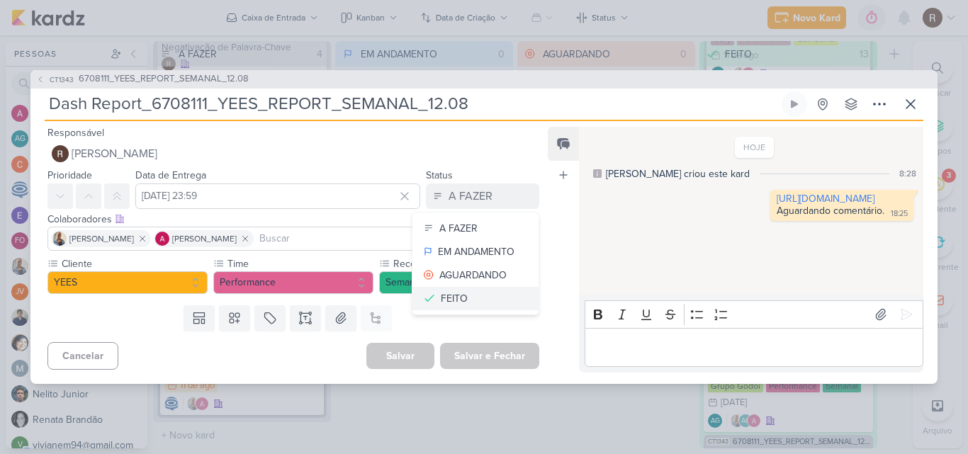
click at [455, 297] on div "FEITO" at bounding box center [454, 298] width 27 height 15
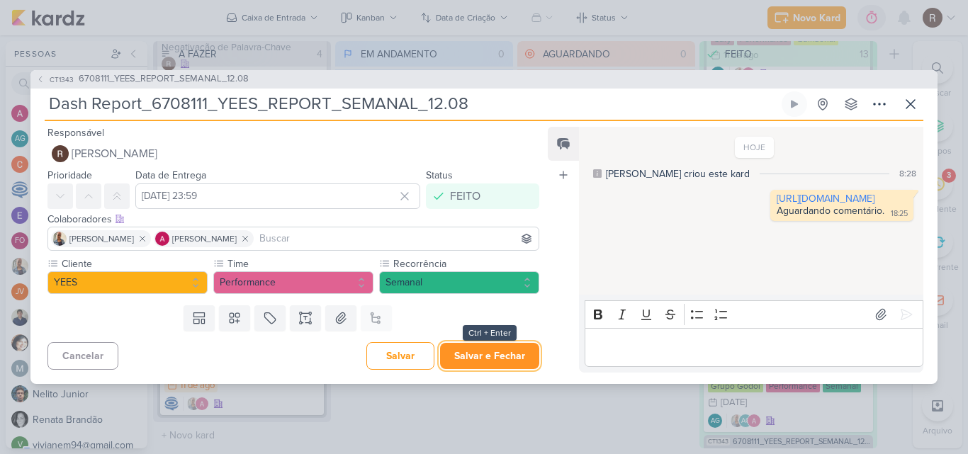
click at [482, 355] on button "Salvar e Fechar" at bounding box center [489, 356] width 99 height 26
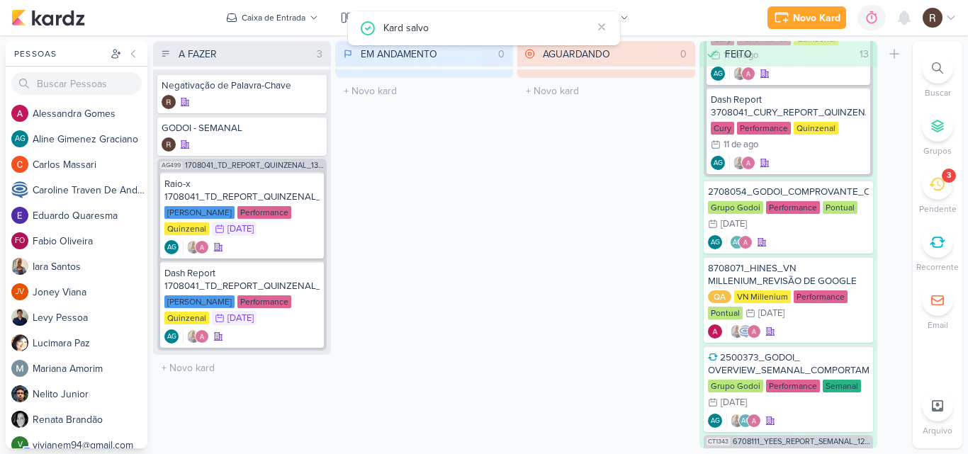
scroll to position [0, 0]
click at [940, 180] on icon at bounding box center [937, 184] width 16 height 16
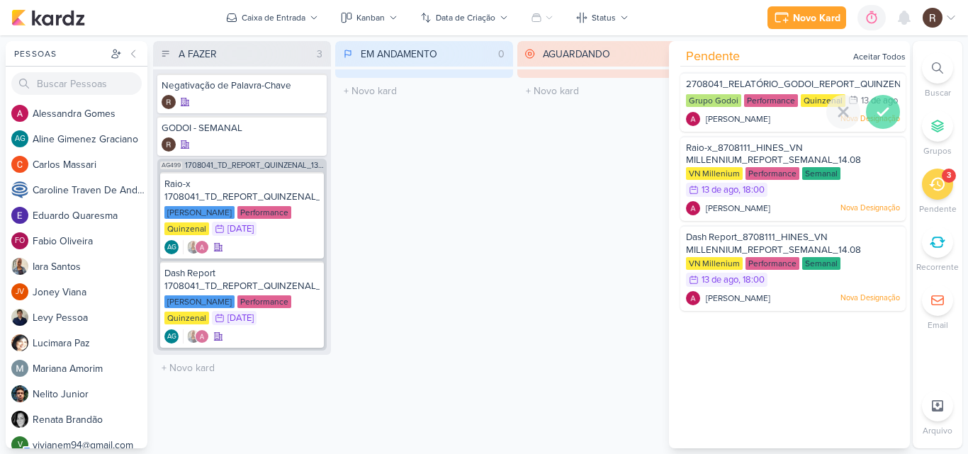
click at [878, 115] on icon at bounding box center [883, 111] width 10 height 7
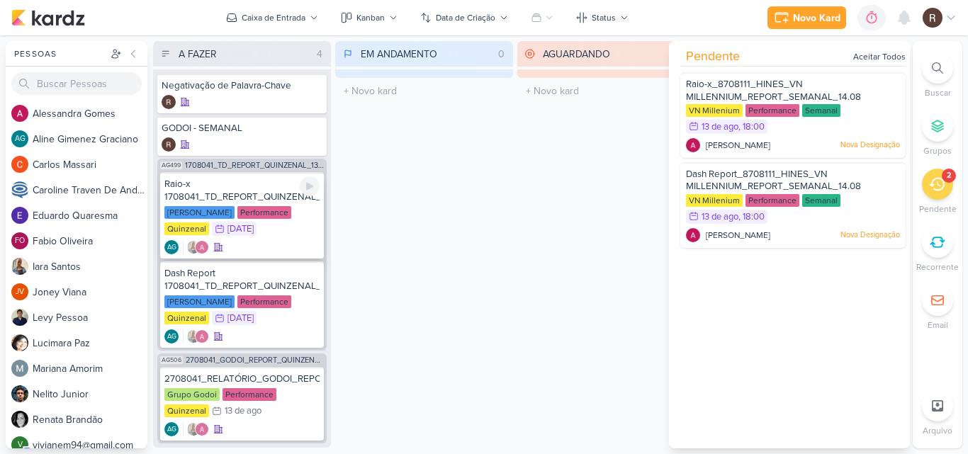
click at [290, 220] on div "[PERSON_NAME] Performance Quinzenal 12/8 [DATE]" at bounding box center [241, 221] width 155 height 31
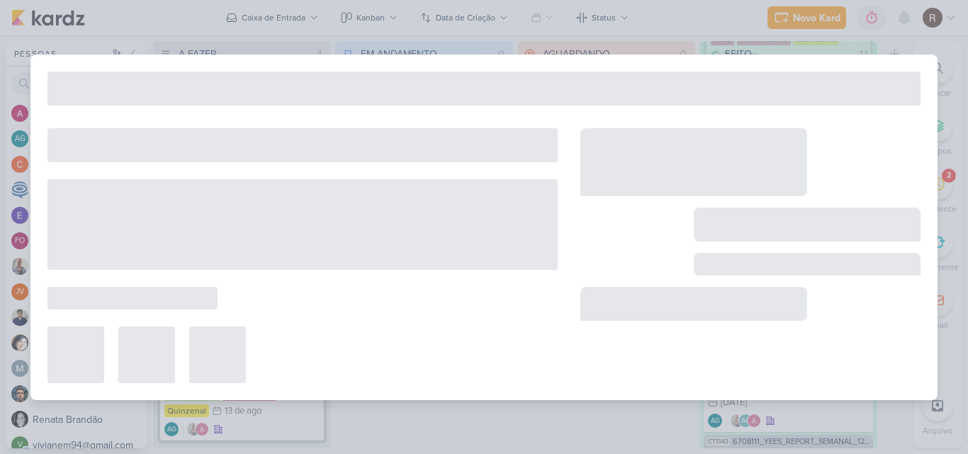
type input "Raio-x 1708041_TD_REPORT_QUINZENAL_13.08"
type input "[DATE] 23:59"
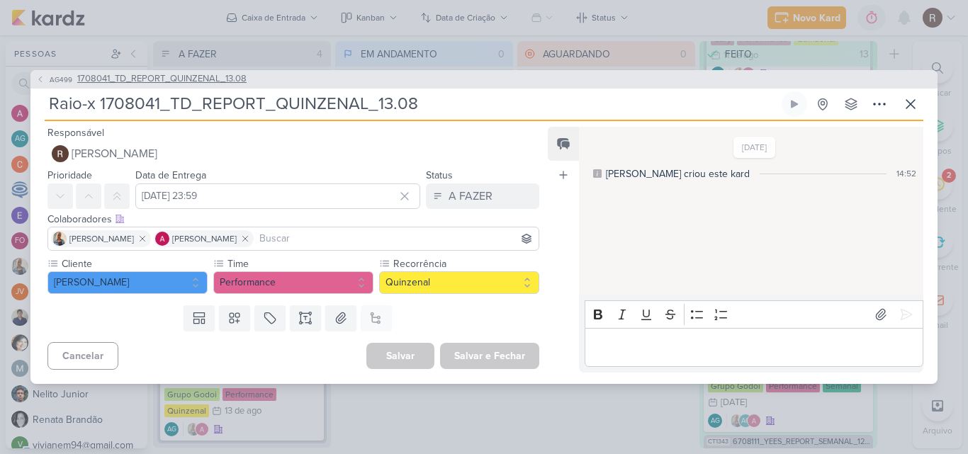
click at [237, 77] on span "1708041_TD_REPORT_QUINZENAL_13.08" at bounding box center [161, 79] width 169 height 14
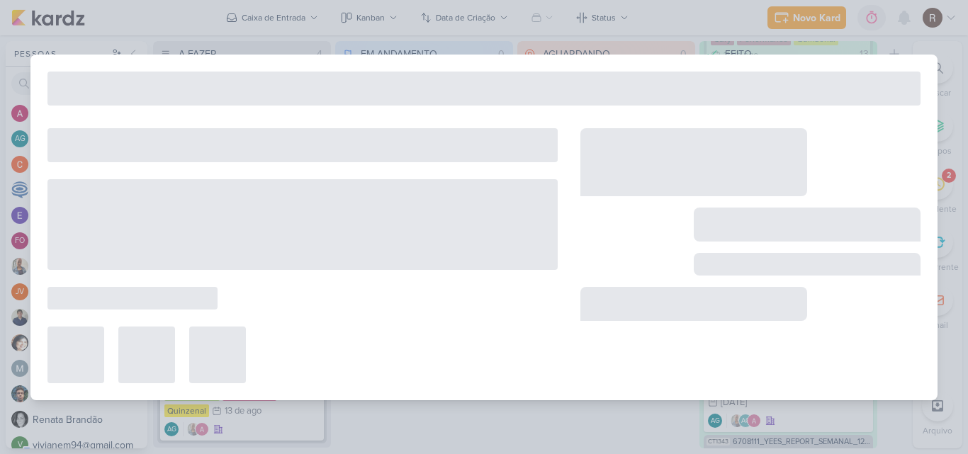
type input "1708041_TD_REPORT_QUINZENAL_13.08"
type input "[DATE] 16:00"
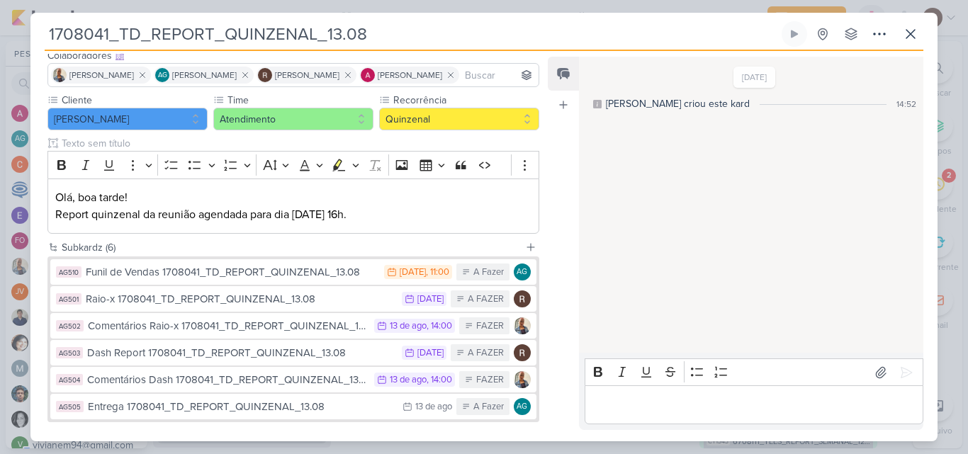
scroll to position [71, 0]
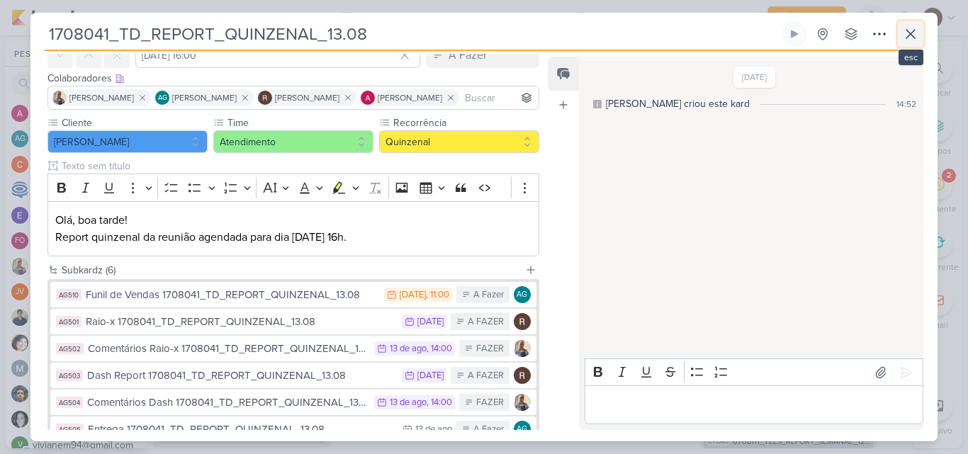
click at [914, 33] on icon at bounding box center [910, 33] width 17 height 17
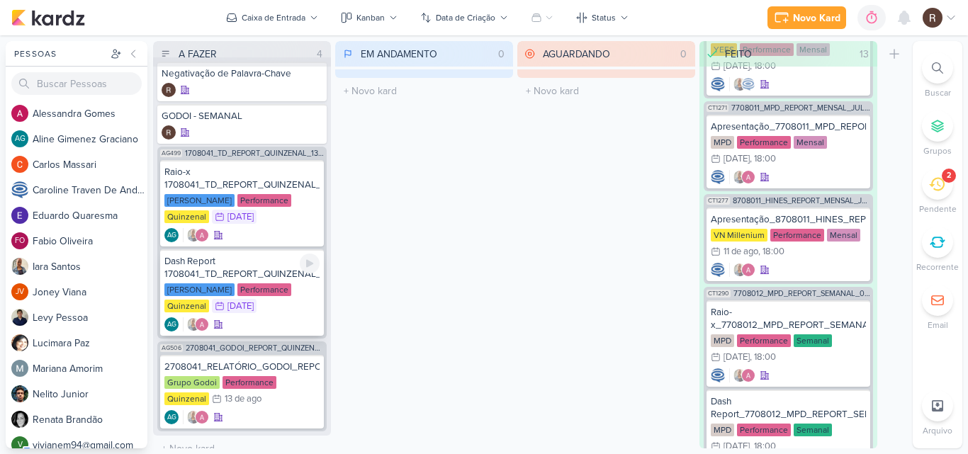
scroll to position [0, 0]
